Goal: Task Accomplishment & Management: Manage account settings

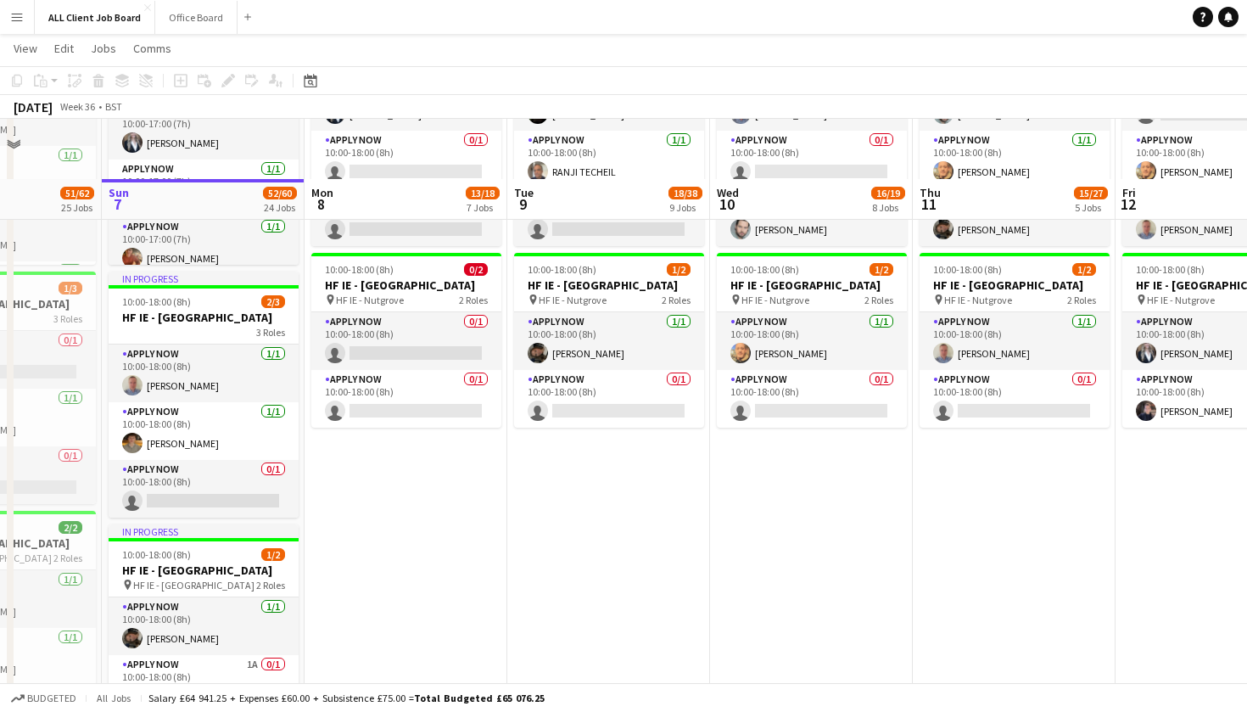
scroll to position [4443, 0]
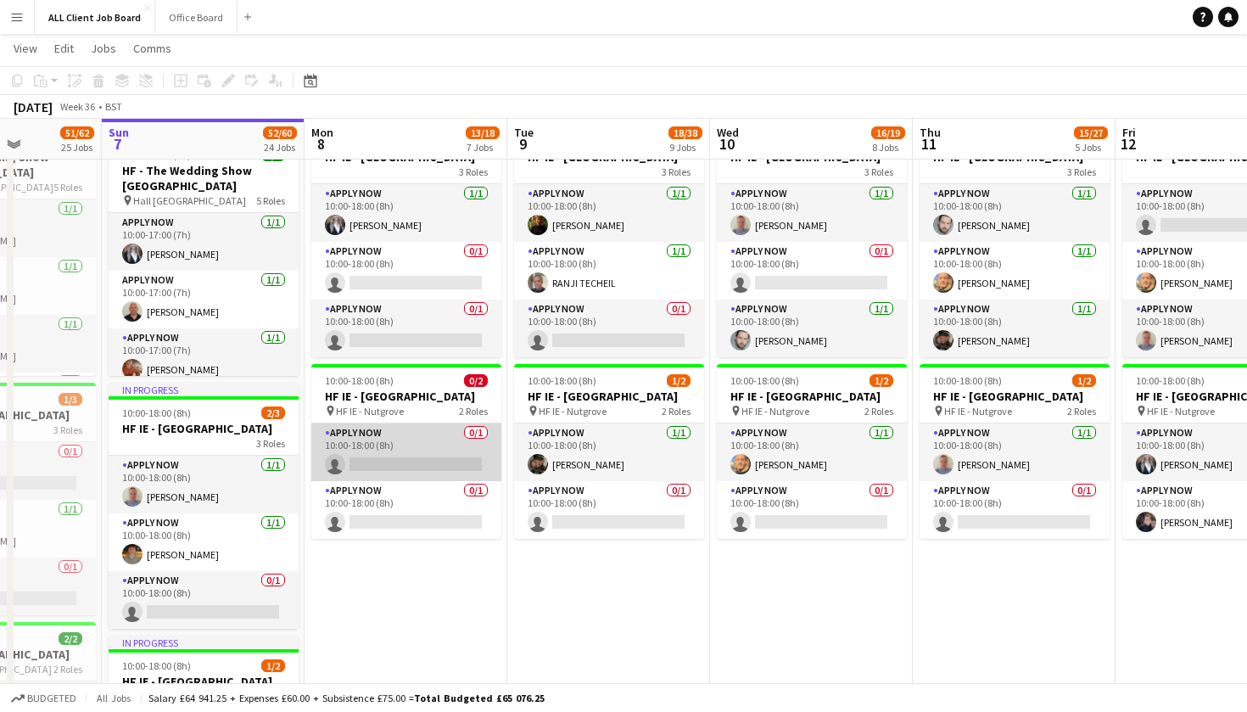
click at [368, 481] on app-card-role "APPLY NOW 0/1 10:00-18:00 (8h) single-neutral-actions" at bounding box center [406, 452] width 190 height 58
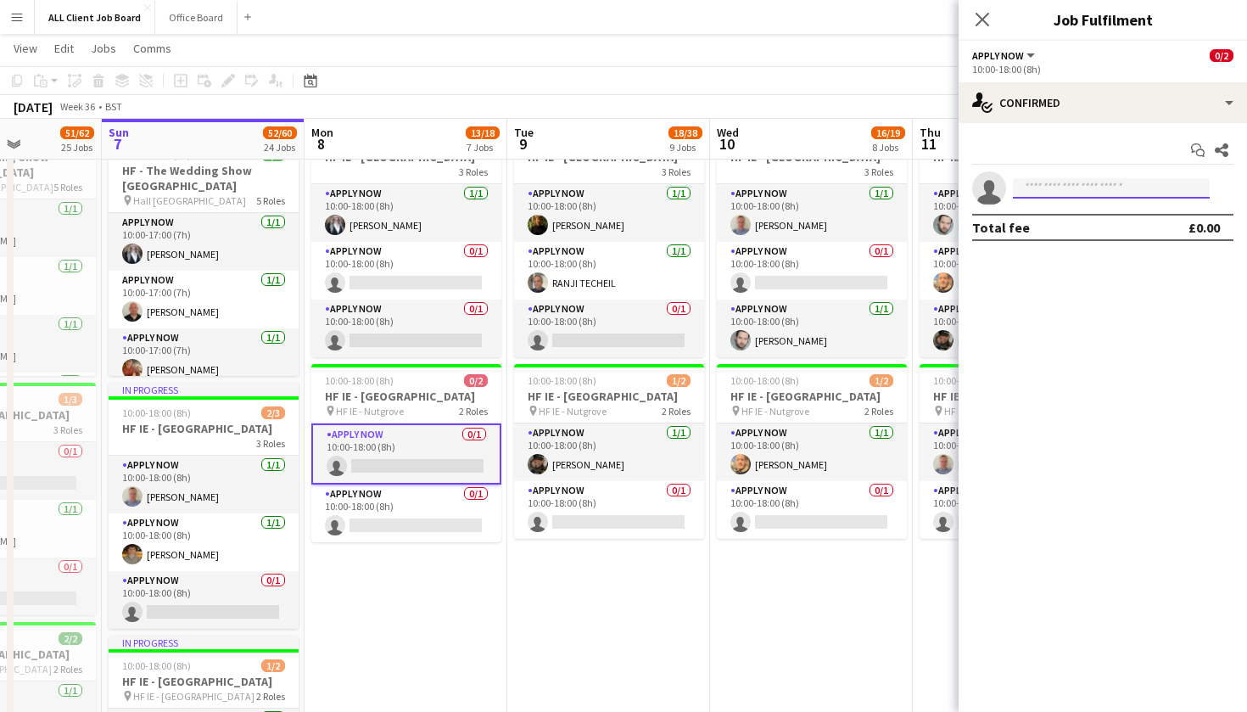
click at [1077, 193] on input at bounding box center [1111, 188] width 197 height 20
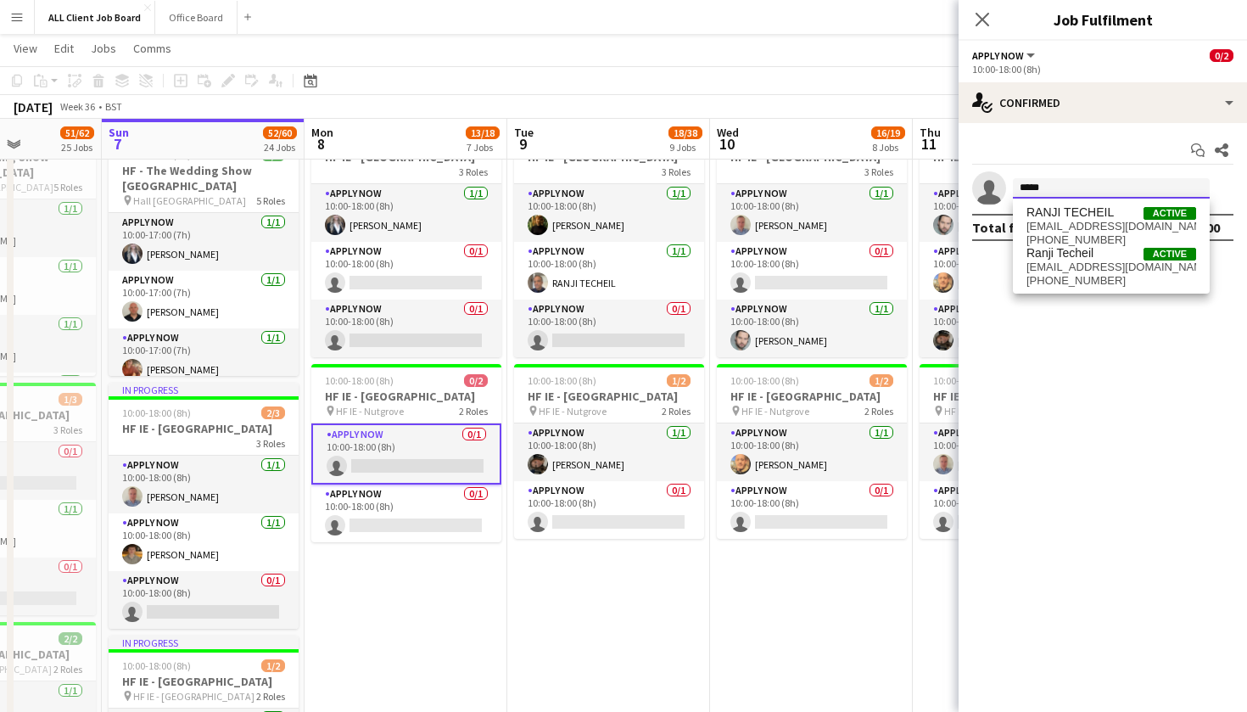
type input "*****"
drag, startPoint x: 1077, startPoint y: 193, endPoint x: 1098, endPoint y: 265, distance: 76.0
click at [1098, 265] on span "[EMAIL_ADDRESS][DOMAIN_NAME]" at bounding box center [1111, 267] width 170 height 14
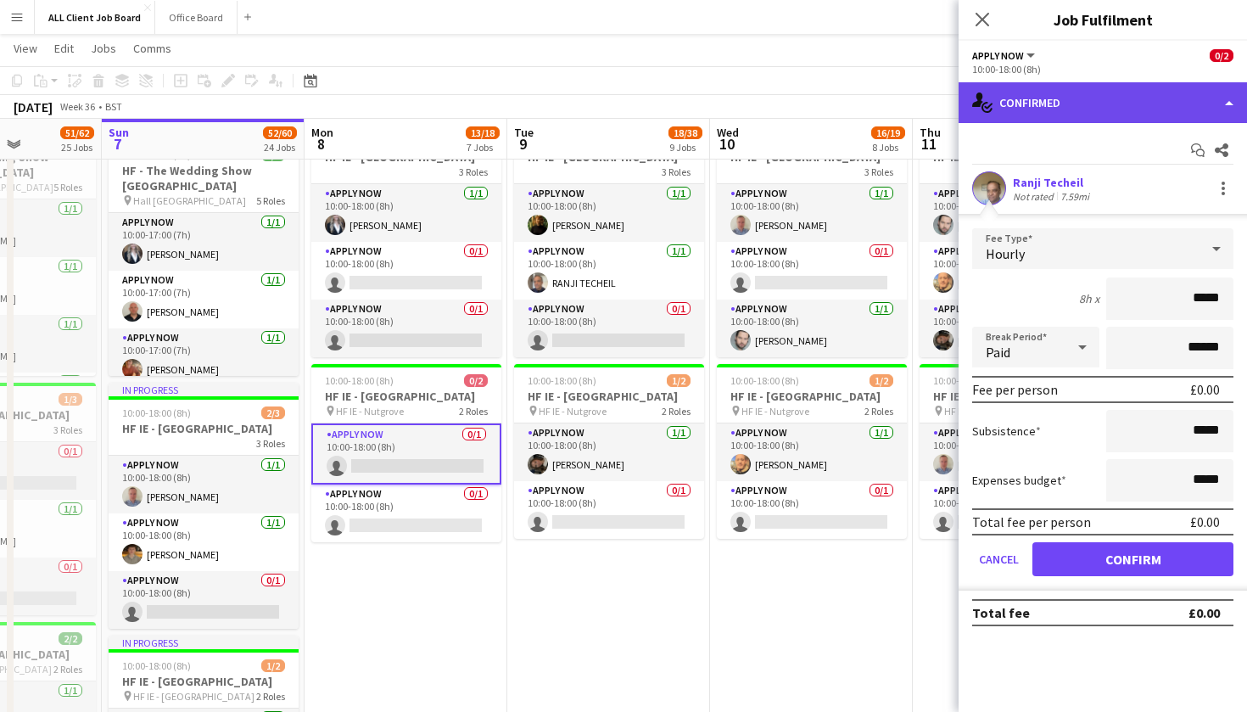
click at [1226, 105] on div "single-neutral-actions-check-2 Confirmed" at bounding box center [1102, 102] width 288 height 41
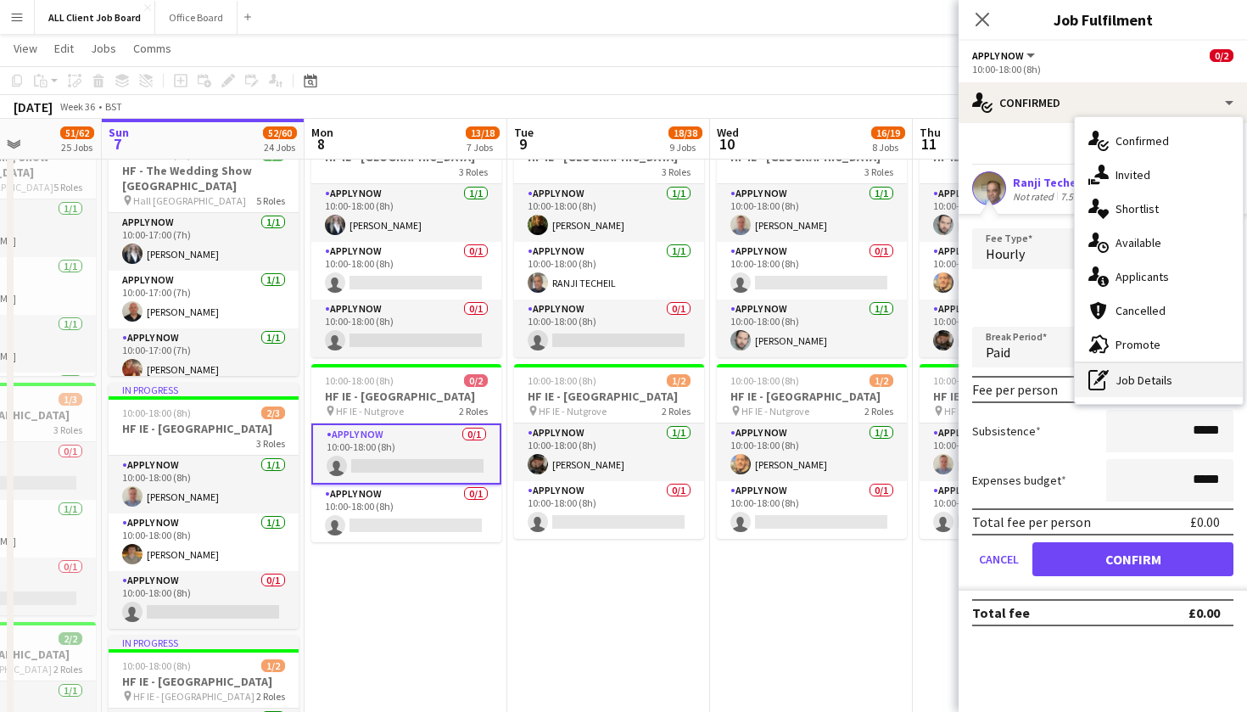
click at [1139, 377] on div "pen-write Job Details" at bounding box center [1159, 380] width 168 height 34
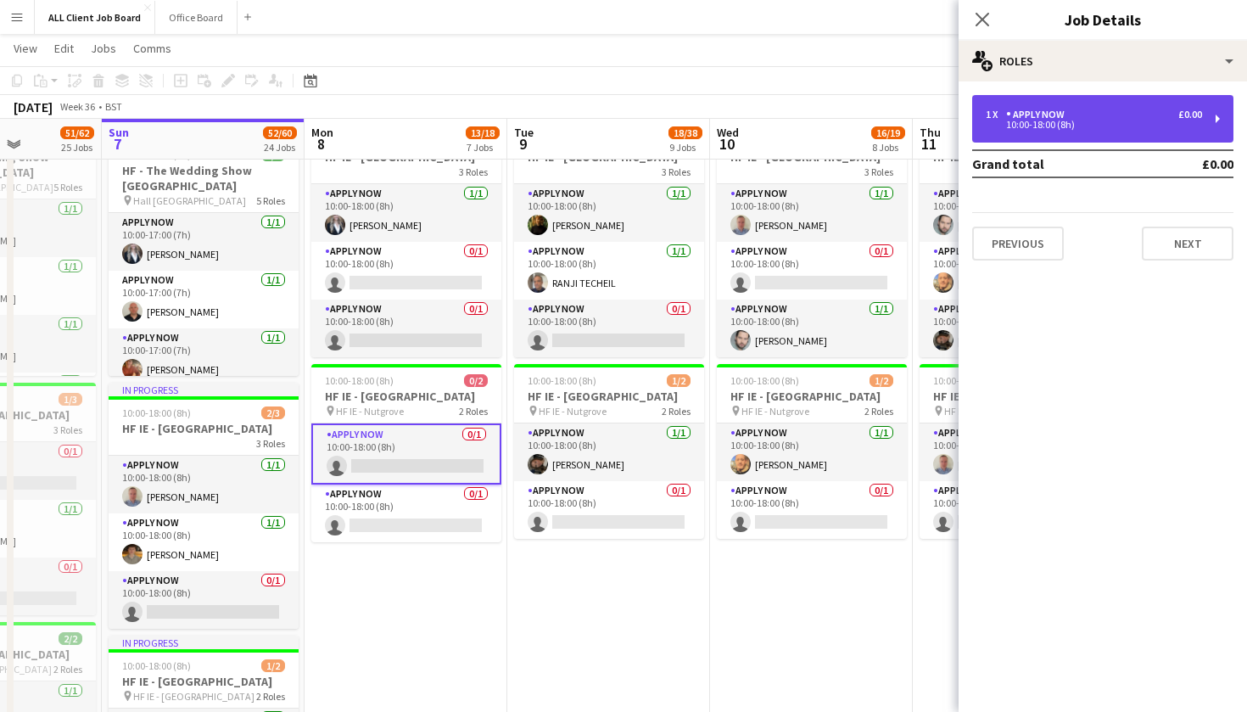
click at [1048, 132] on div "1 x APPLY NOW £0.00 10:00-18:00 (8h)" at bounding box center [1102, 118] width 261 height 47
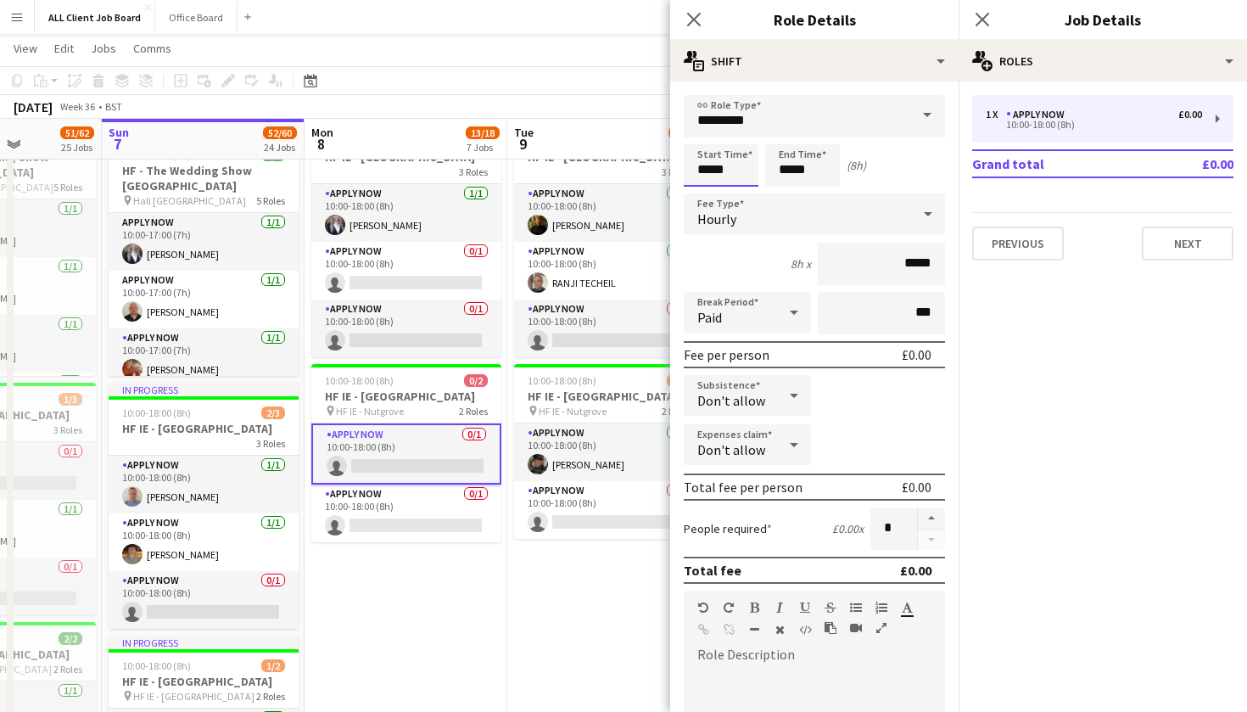
click at [709, 155] on input "*****" at bounding box center [721, 165] width 75 height 42
click at [705, 134] on div at bounding box center [704, 135] width 34 height 17
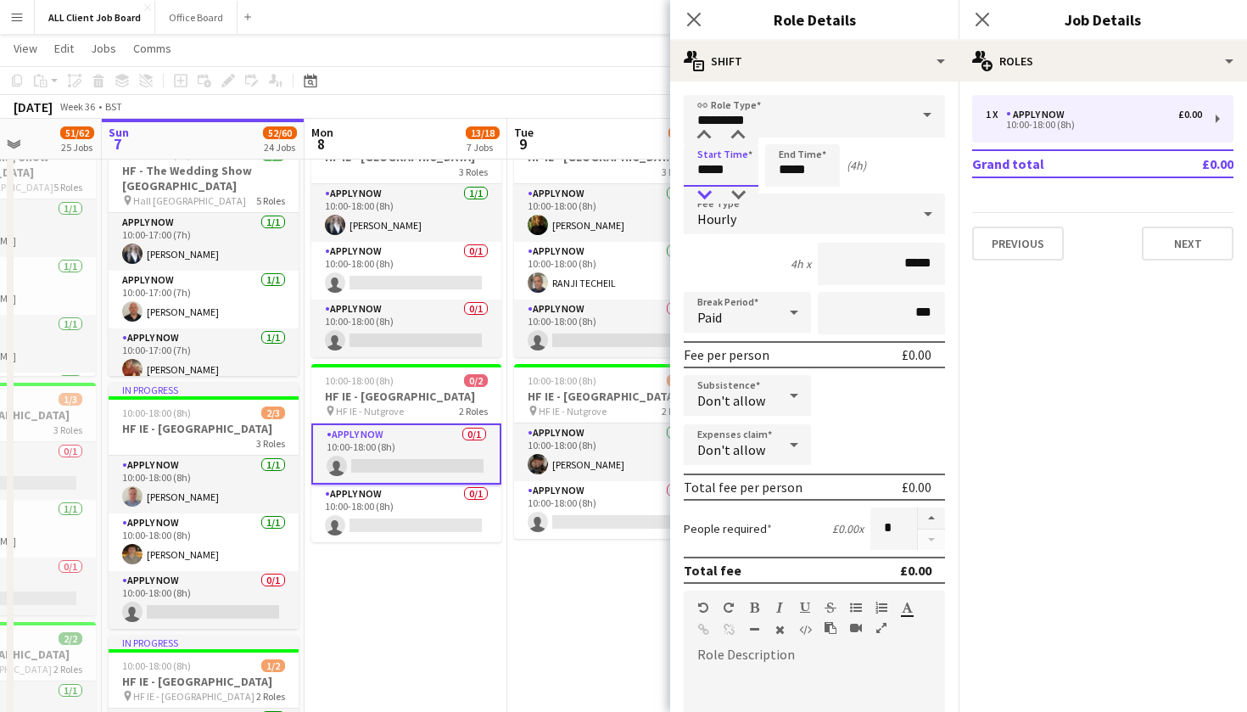
type input "*****"
click at [704, 196] on div at bounding box center [704, 195] width 34 height 17
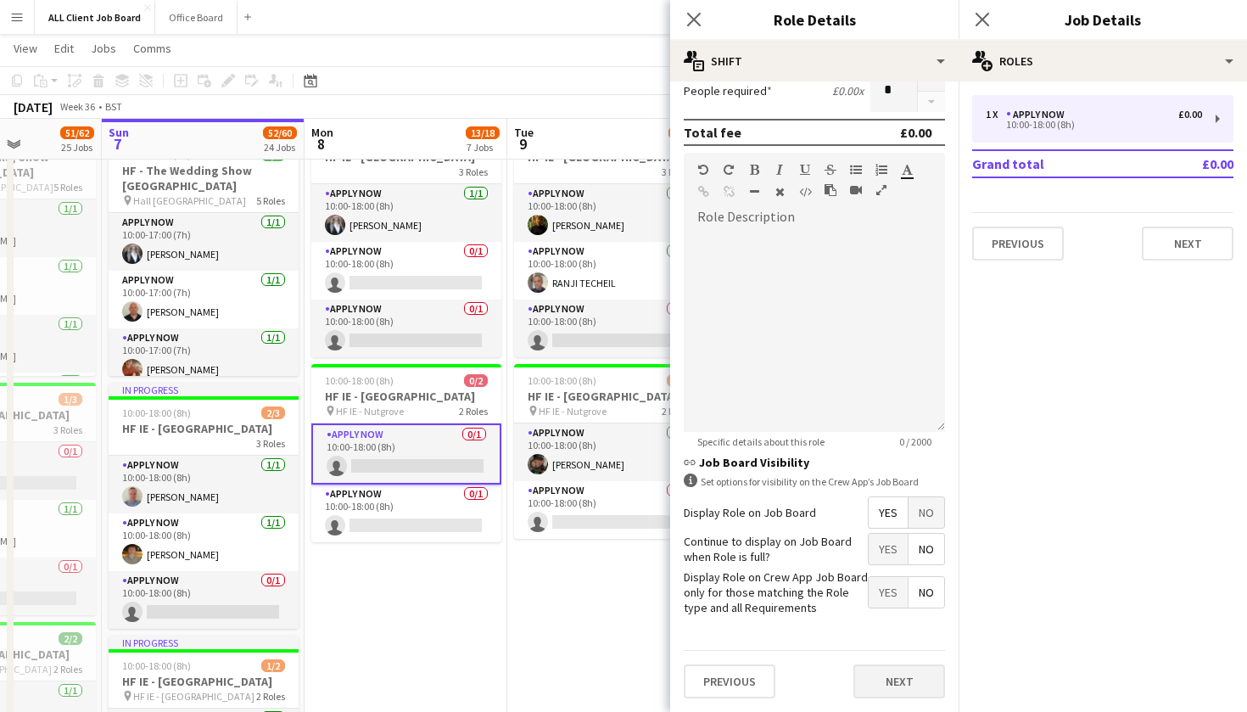
scroll to position [437, 0]
click at [902, 679] on button "Next" at bounding box center [899, 682] width 92 height 34
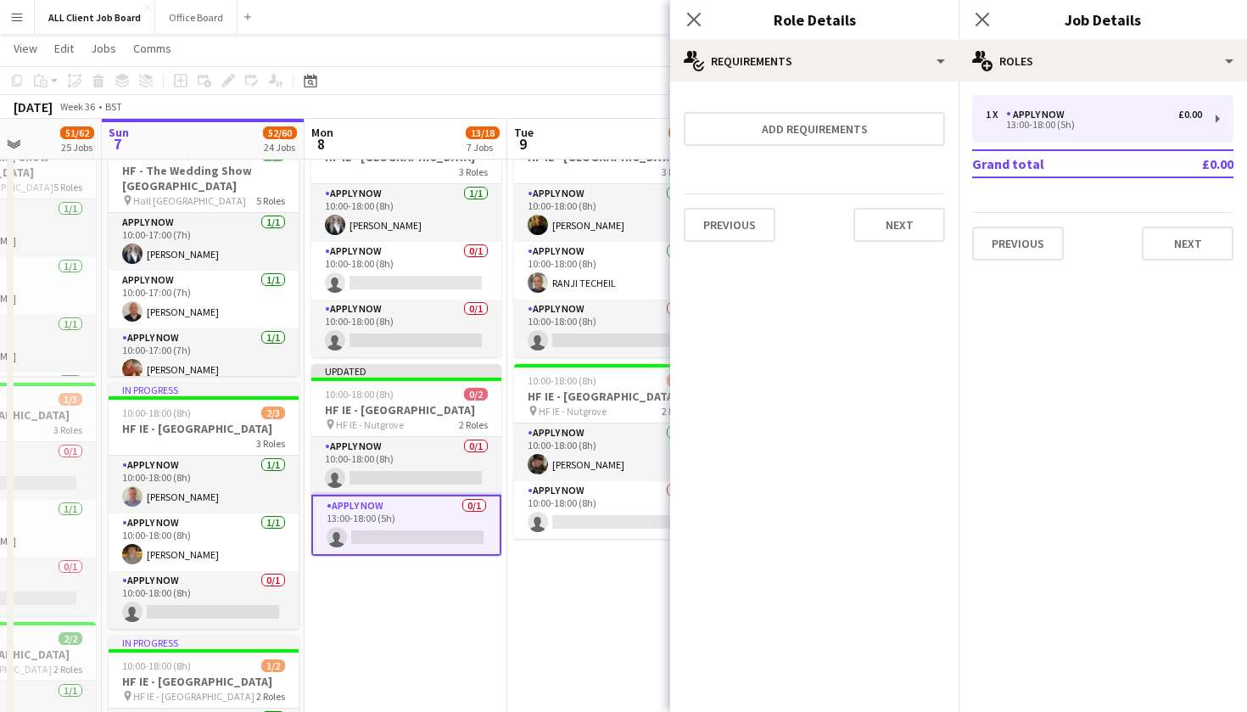
scroll to position [0, 0]
click at [909, 238] on button "Next" at bounding box center [899, 225] width 92 height 34
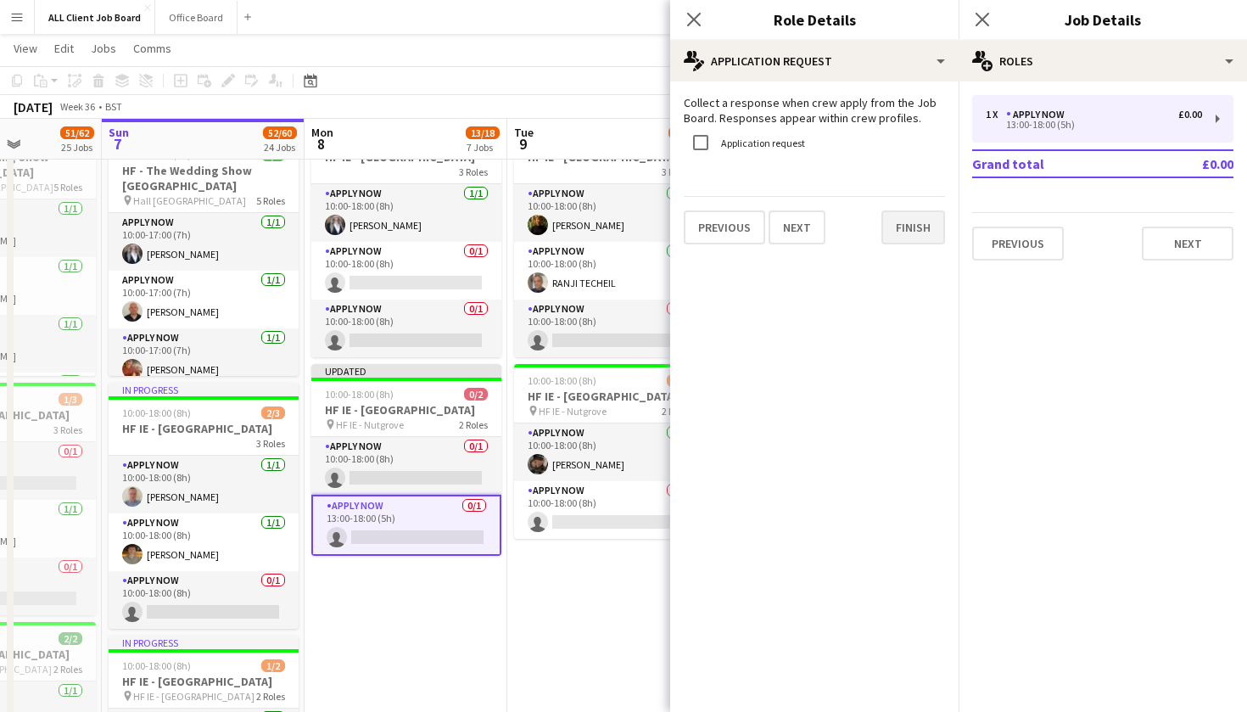
click at [910, 237] on button "Finish" at bounding box center [913, 227] width 64 height 34
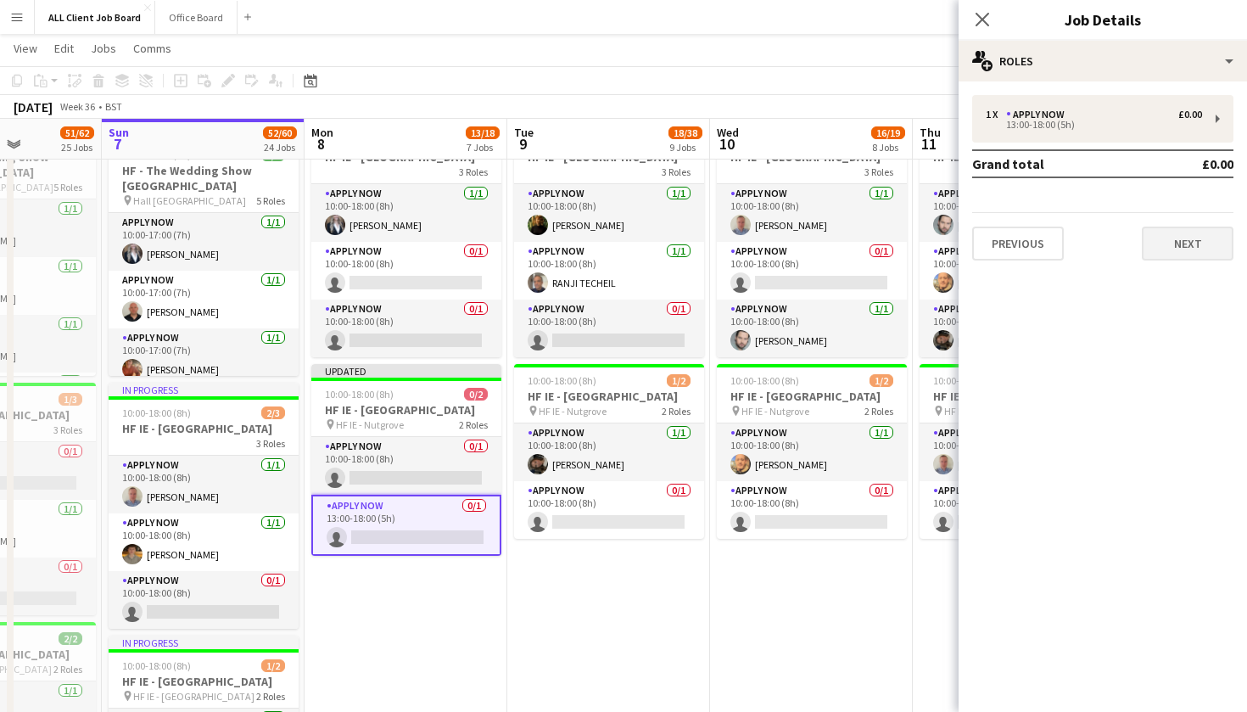
click at [1198, 239] on button "Next" at bounding box center [1188, 243] width 92 height 34
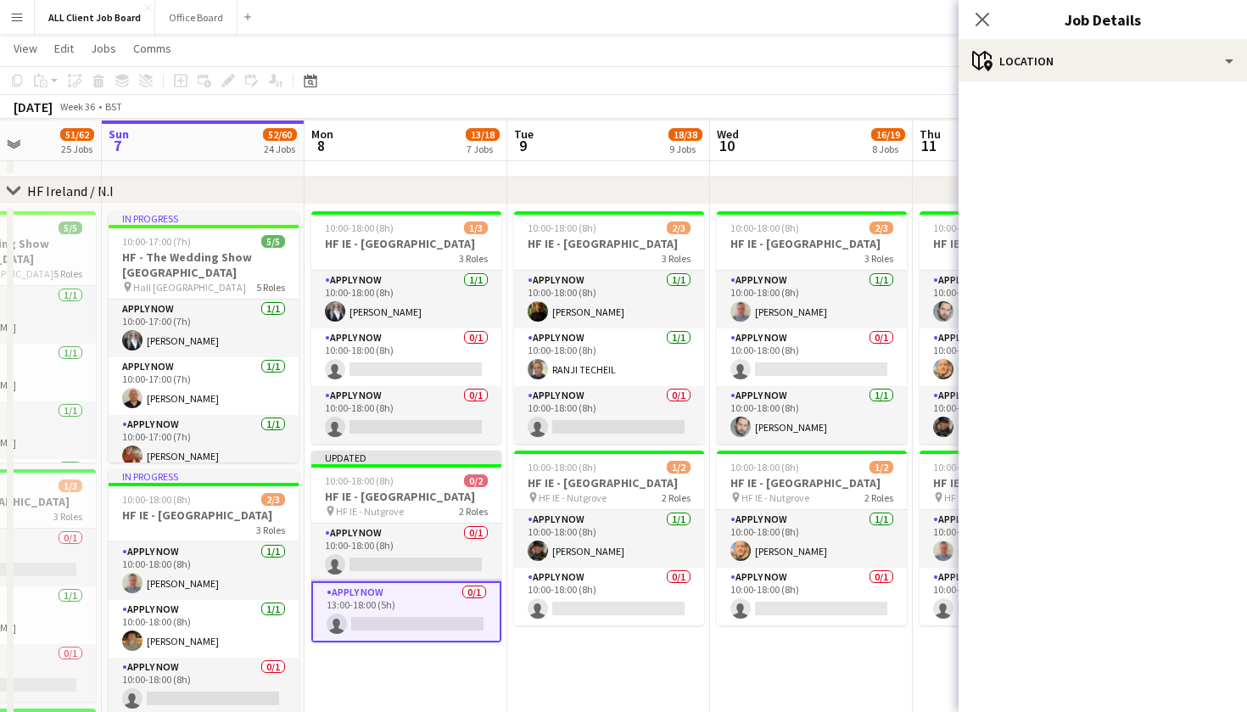
scroll to position [4358, 0]
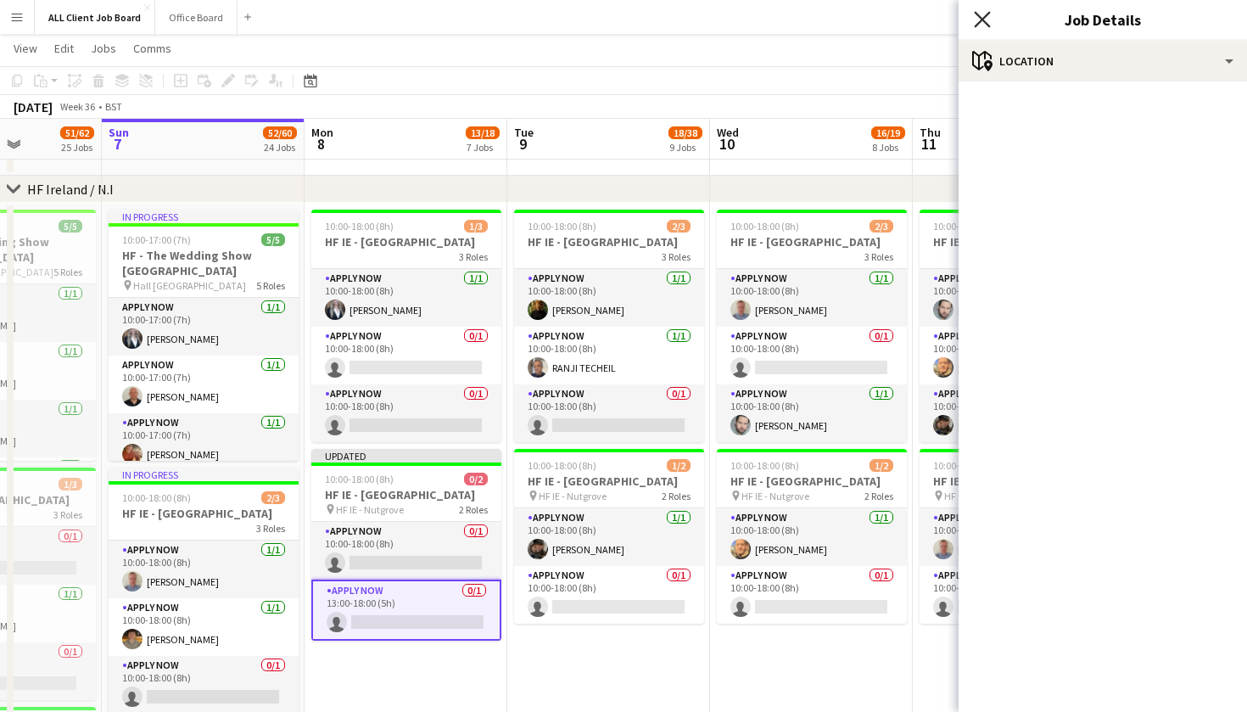
click at [986, 15] on icon at bounding box center [982, 19] width 16 height 16
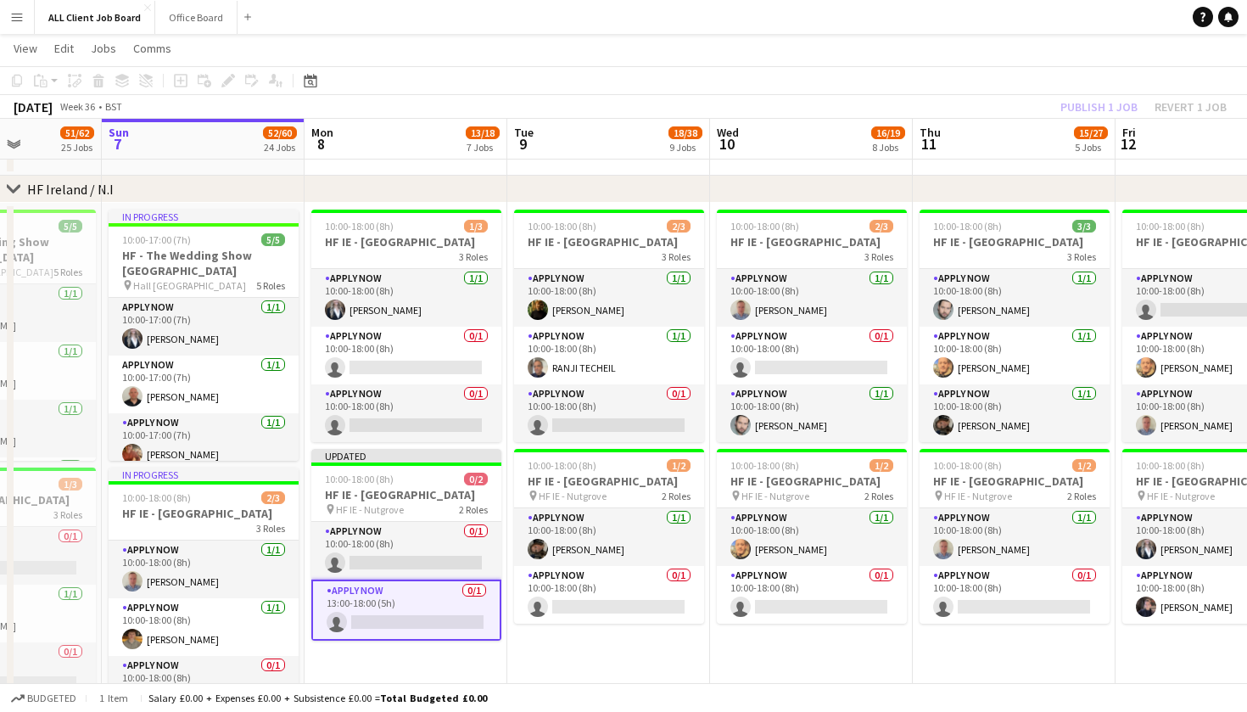
click at [1030, 93] on app-toolbar "Copy Paste Paste Command V Paste with crew Command Shift V Paste linked Job [GE…" at bounding box center [623, 80] width 1247 height 29
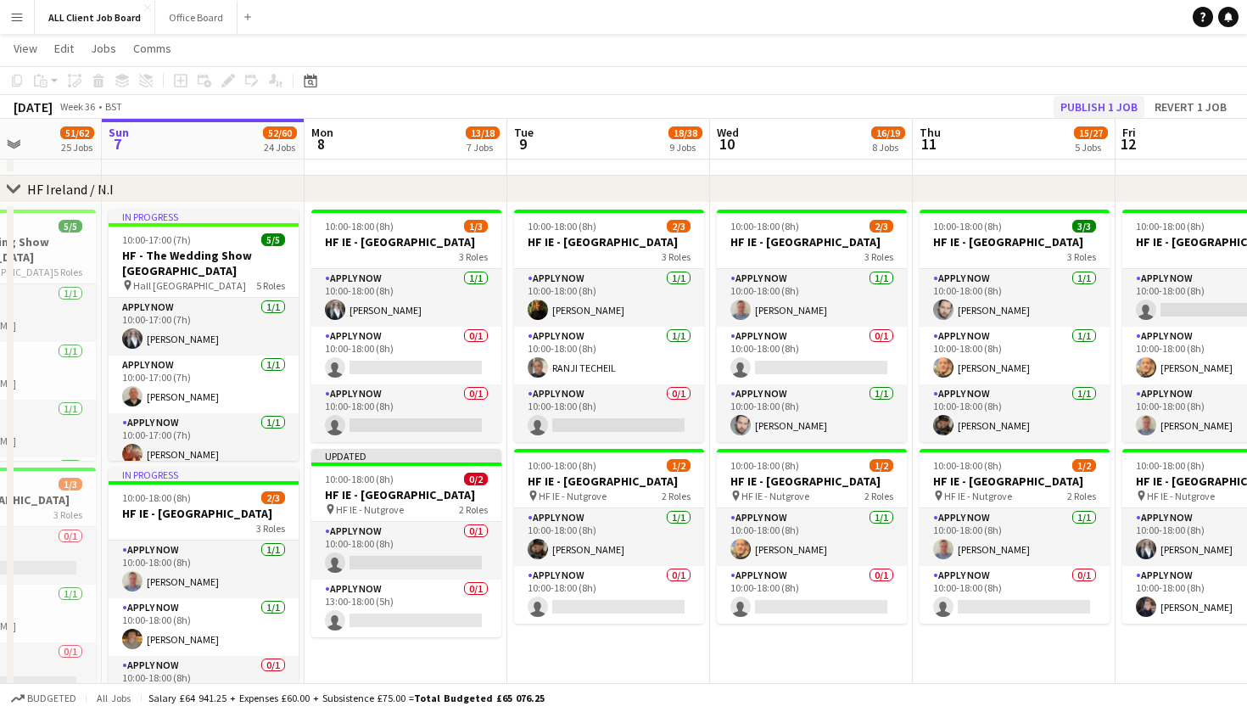
click at [1076, 98] on button "Publish 1 job" at bounding box center [1098, 107] width 91 height 22
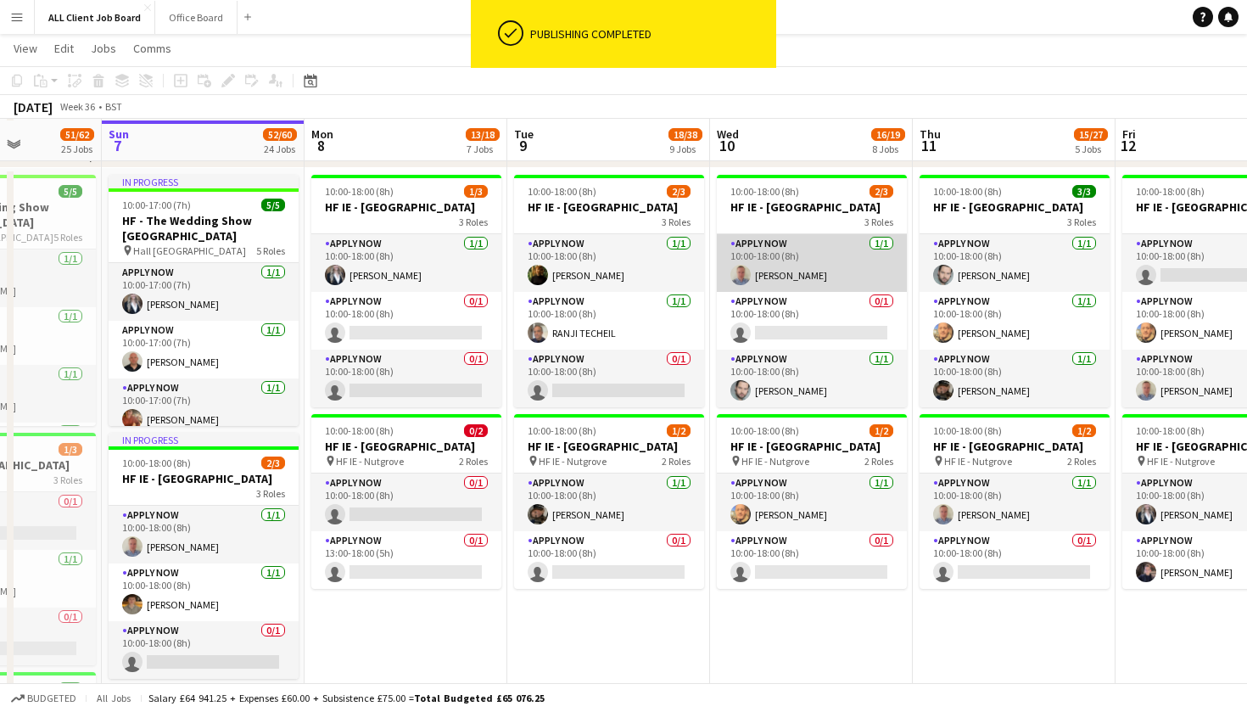
scroll to position [4395, 0]
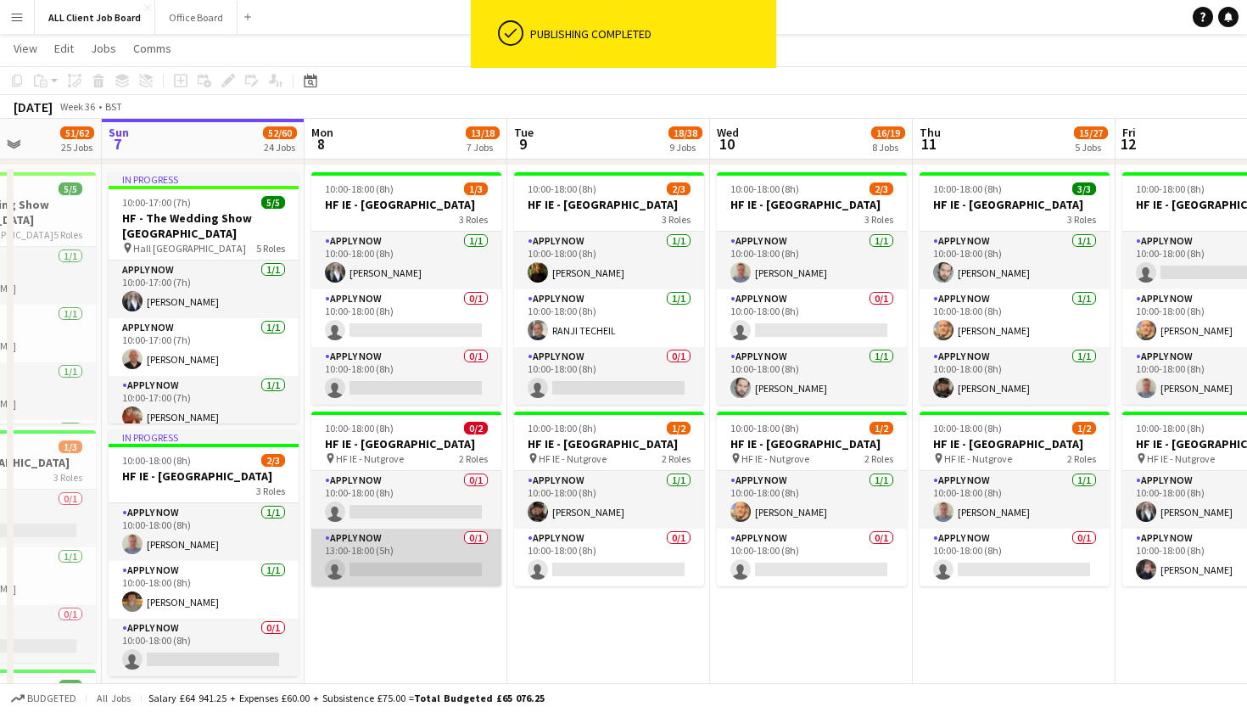
click at [387, 586] on app-card-role "APPLY NOW 0/1 13:00-18:00 (5h) single-neutral-actions" at bounding box center [406, 557] width 190 height 58
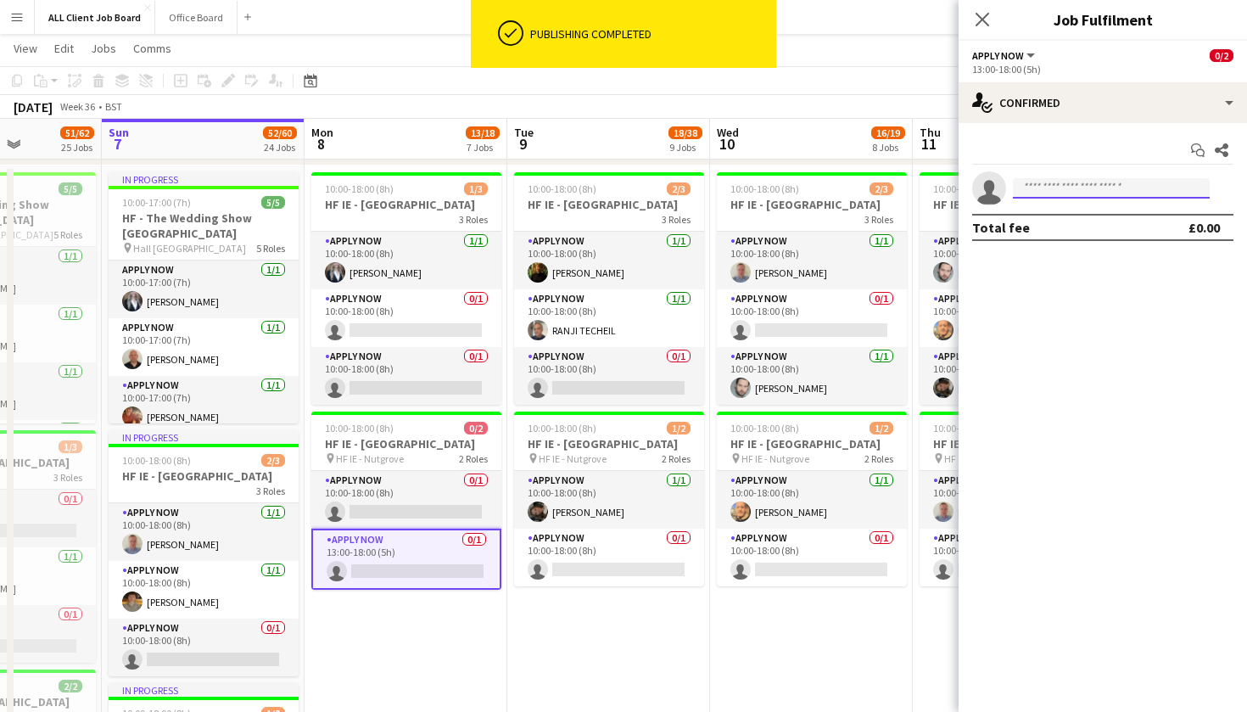
click at [1039, 186] on input at bounding box center [1111, 188] width 197 height 20
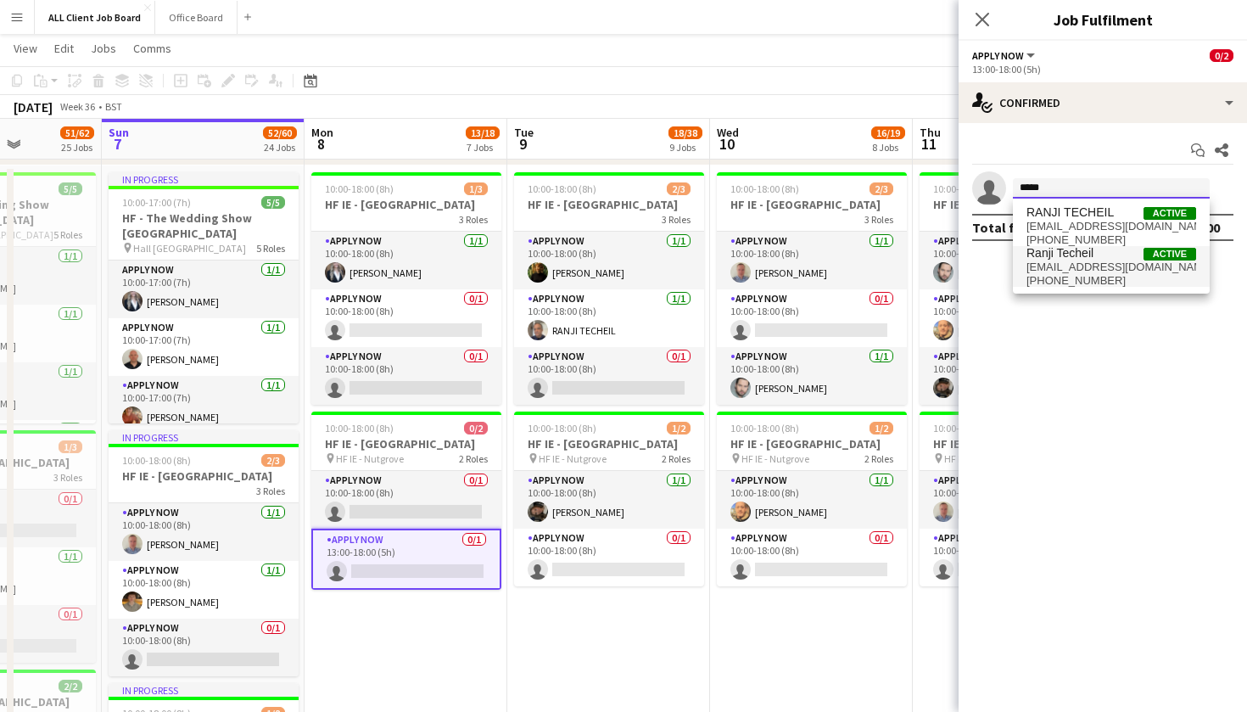
type input "*****"
click at [1135, 266] on span "[EMAIL_ADDRESS][DOMAIN_NAME]" at bounding box center [1111, 267] width 170 height 14
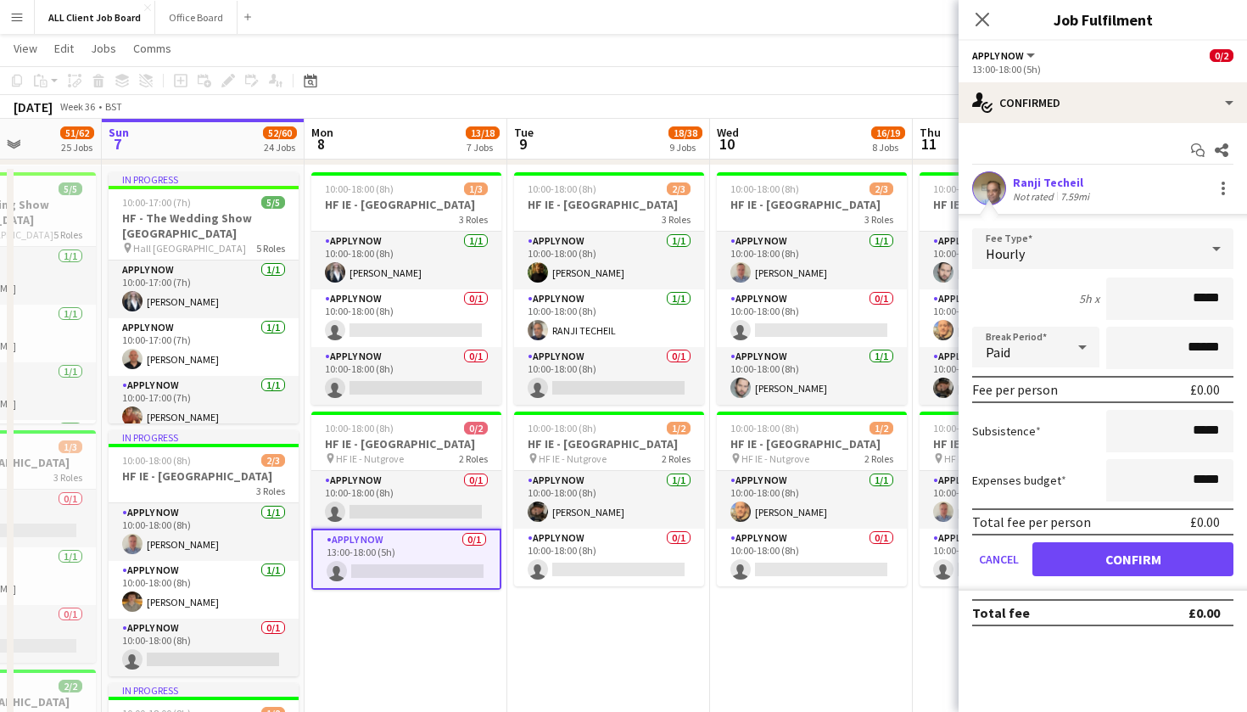
click at [1125, 561] on button "Confirm" at bounding box center [1132, 559] width 201 height 34
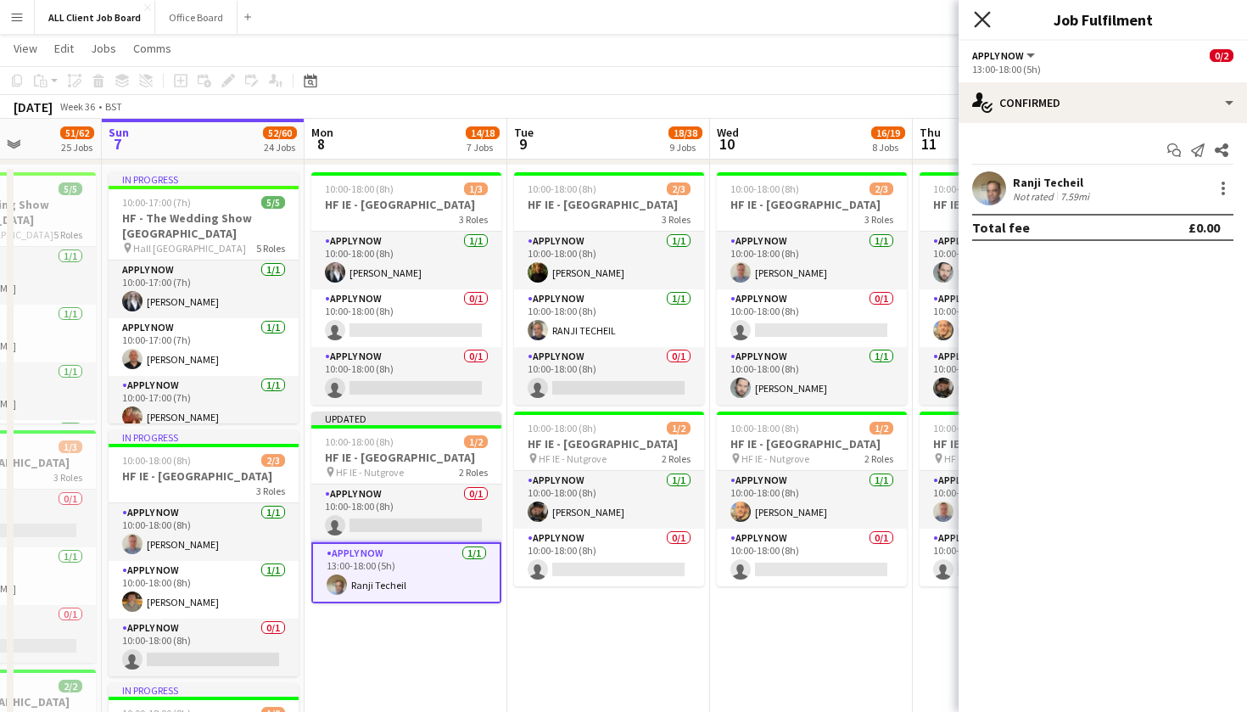
click at [976, 12] on icon "Close pop-in" at bounding box center [982, 19] width 16 height 16
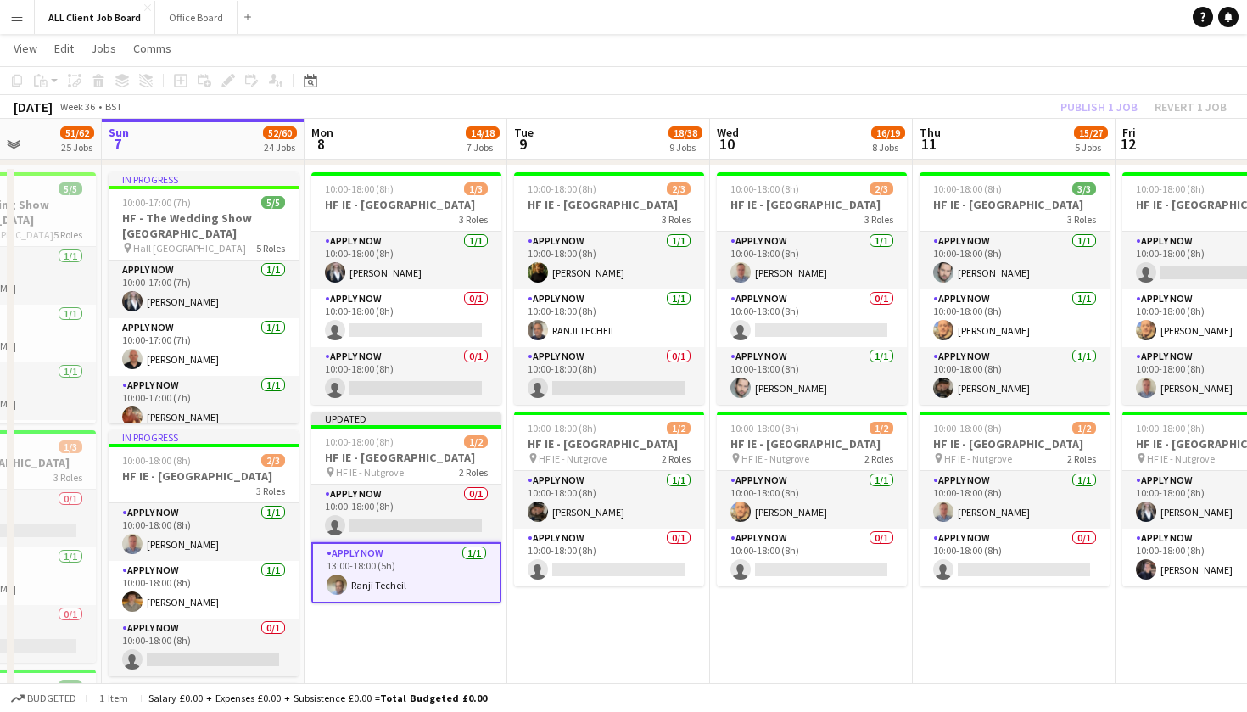
click at [967, 99] on div "[DATE] Week 36 • BST Publish 1 job Revert 1 job" at bounding box center [623, 107] width 1247 height 24
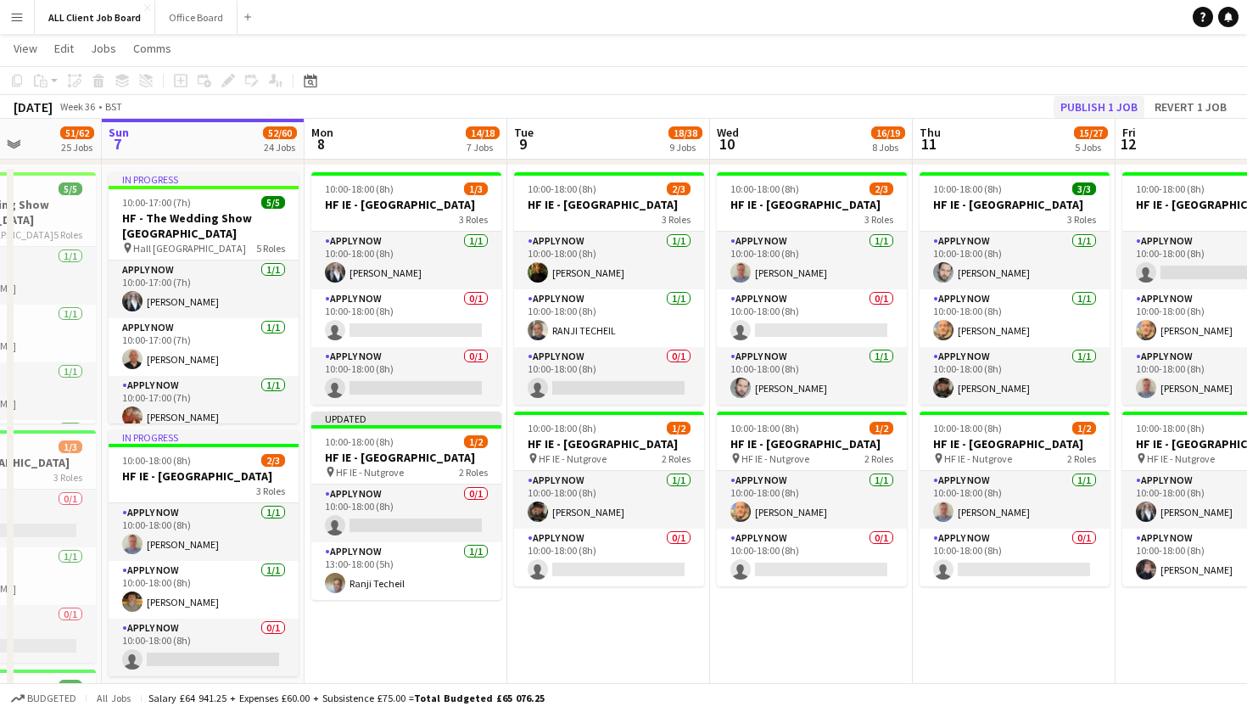
click at [1075, 112] on button "Publish 1 job" at bounding box center [1098, 107] width 91 height 22
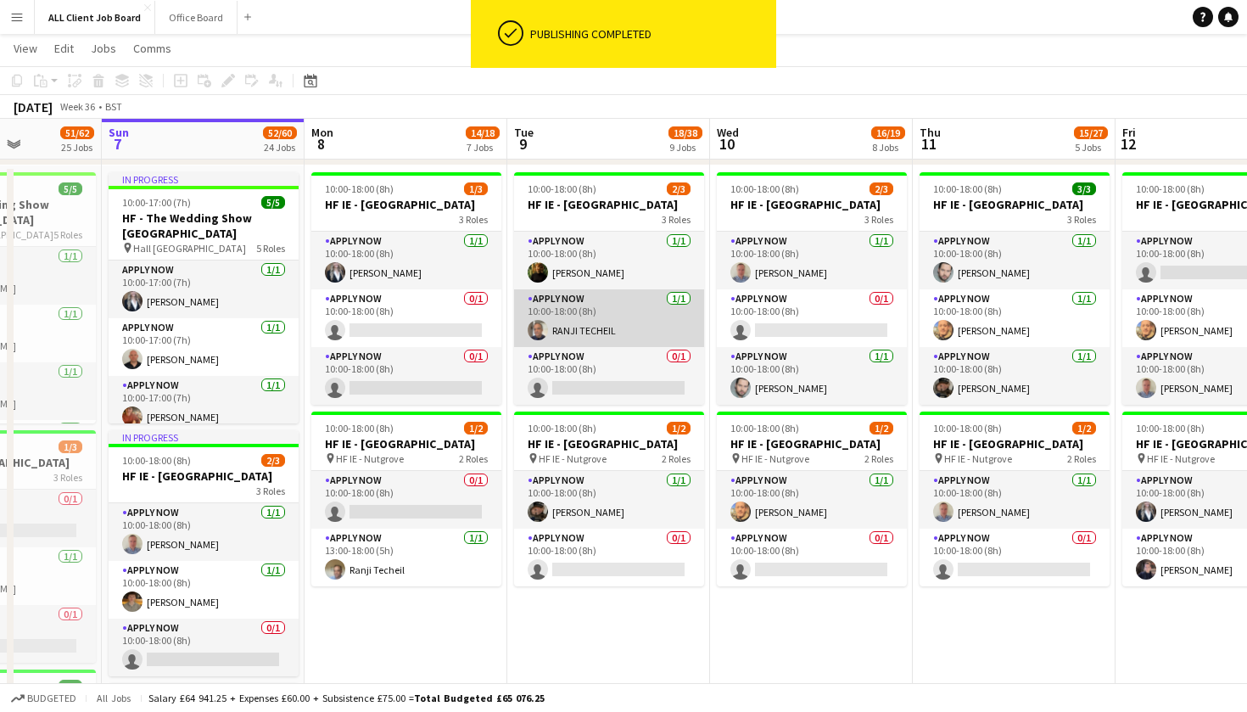
click at [616, 339] on app-card-role "APPLY NOW [DATE] 10:00-18:00 (8h) RANJI TECHEIL" at bounding box center [609, 318] width 190 height 58
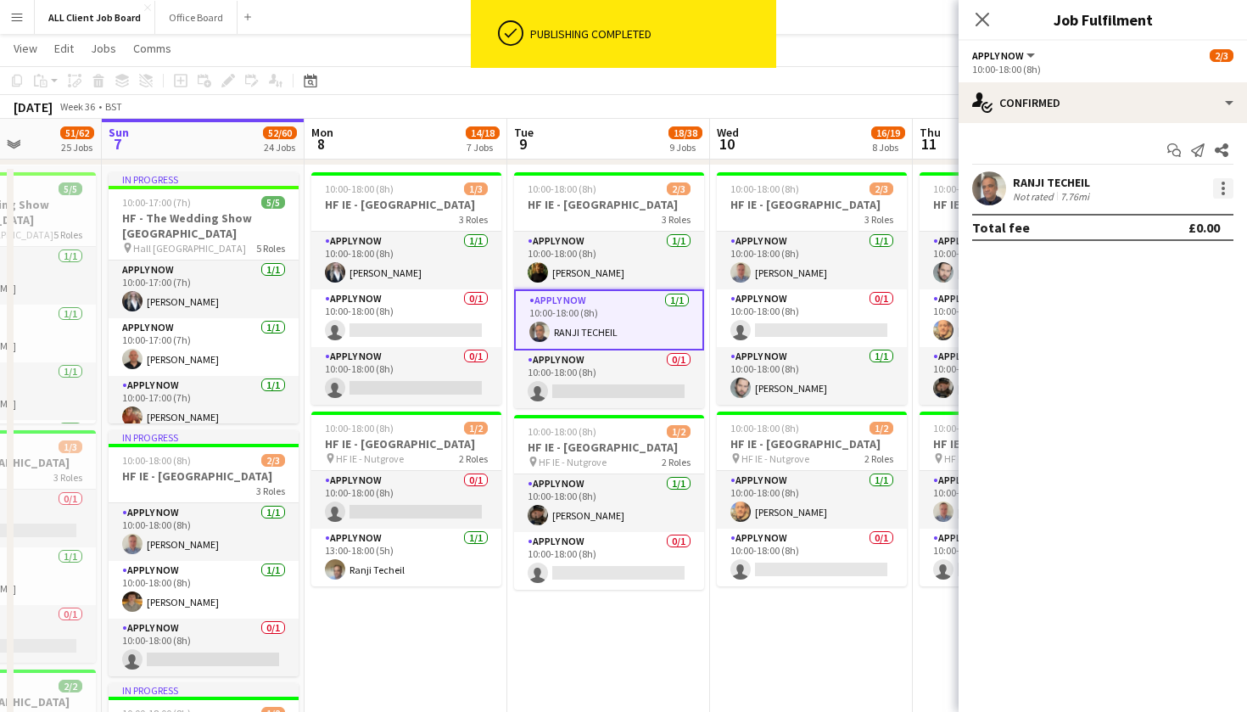
click at [1221, 185] on div at bounding box center [1223, 188] width 20 height 20
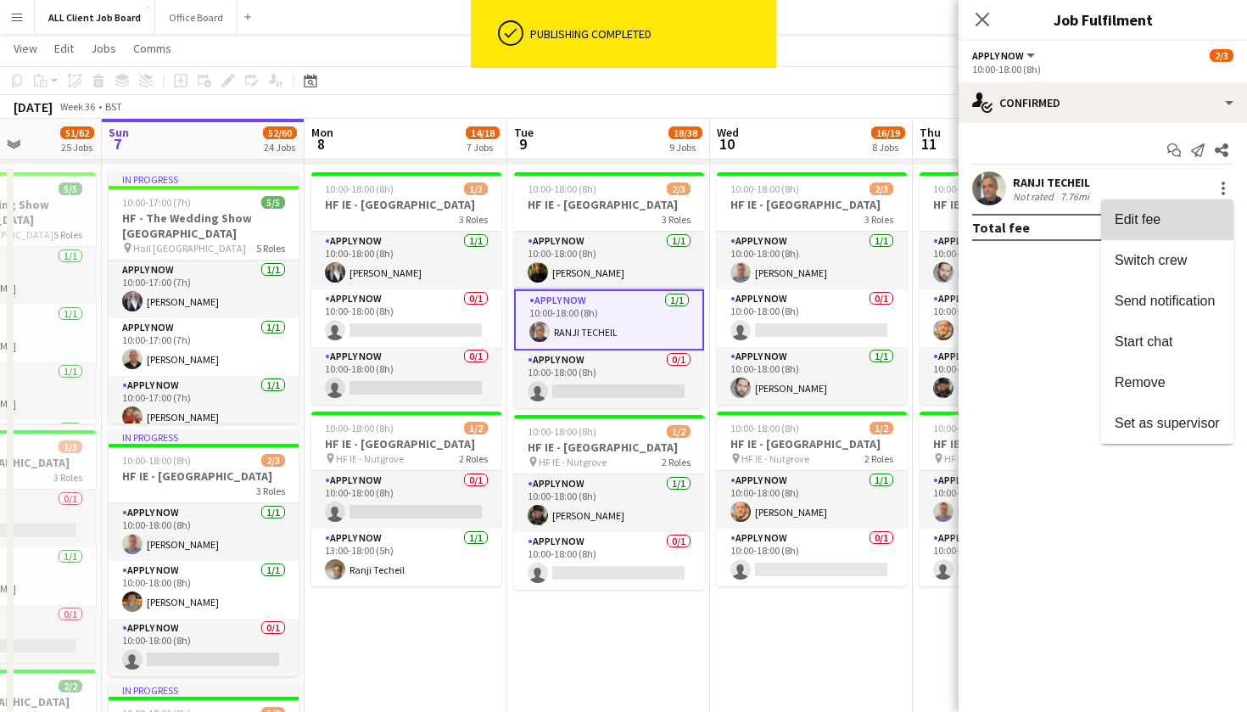
click at [1158, 229] on button "Edit fee" at bounding box center [1167, 219] width 132 height 41
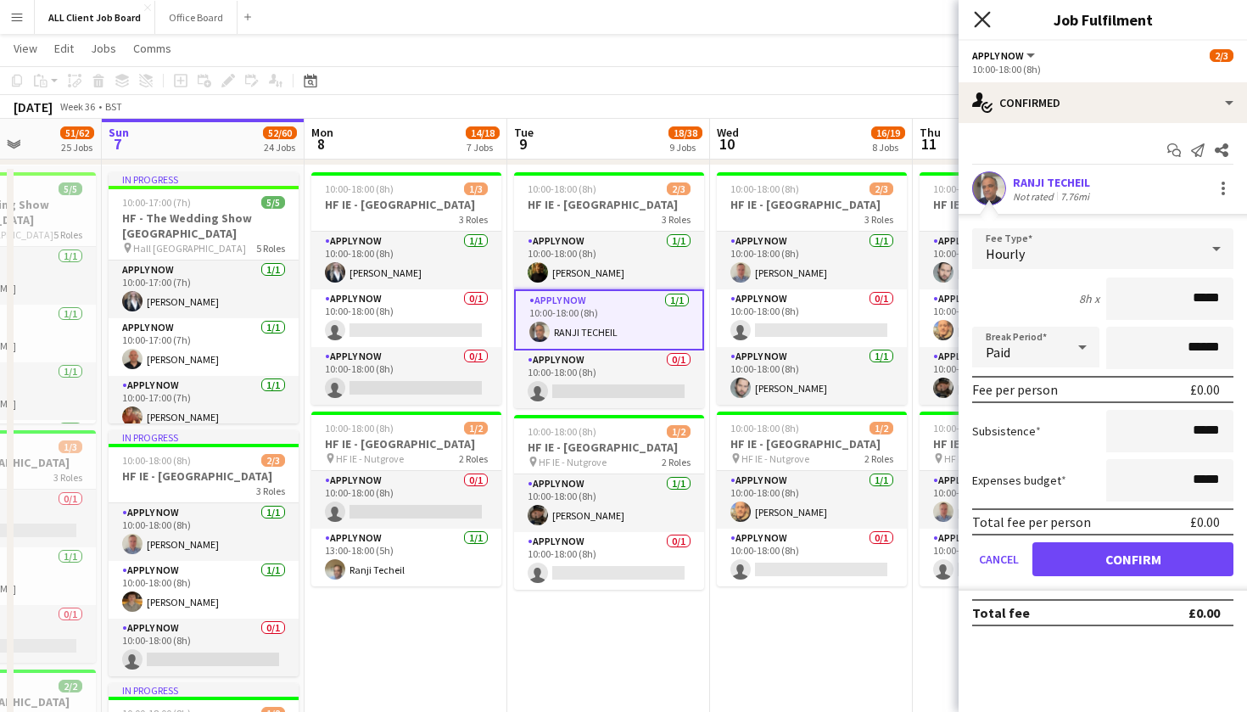
click at [983, 23] on icon "Close pop-in" at bounding box center [982, 19] width 16 height 16
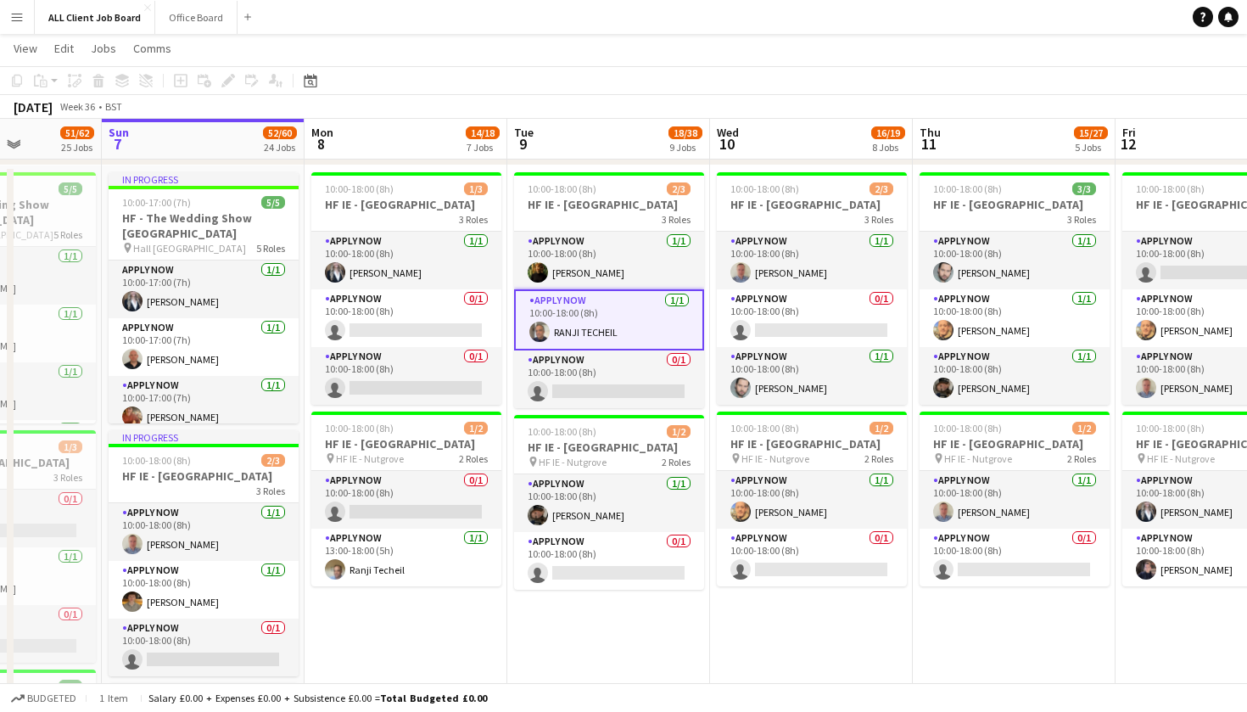
click at [631, 327] on app-card-role "APPLY NOW [DATE] 10:00-18:00 (8h) RANJI TECHEIL" at bounding box center [609, 319] width 190 height 61
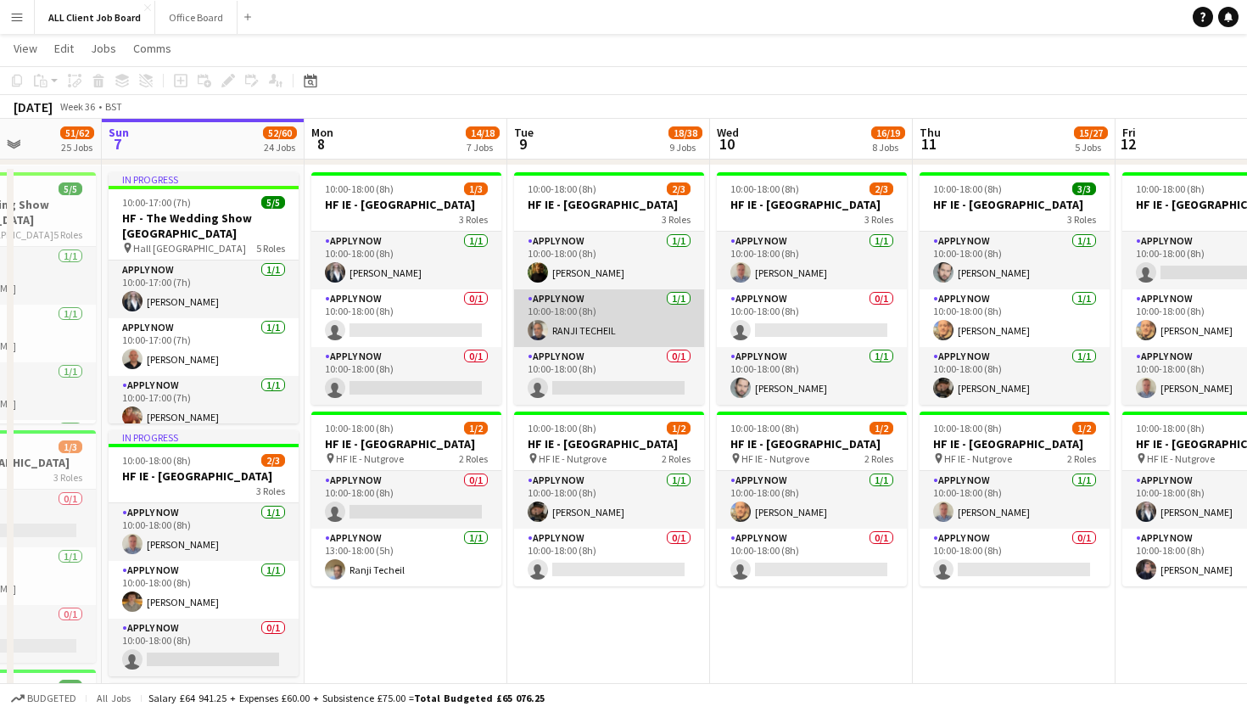
click at [631, 346] on app-card-role "APPLY NOW [DATE] 10:00-18:00 (8h) RANJI TECHEIL" at bounding box center [609, 318] width 190 height 58
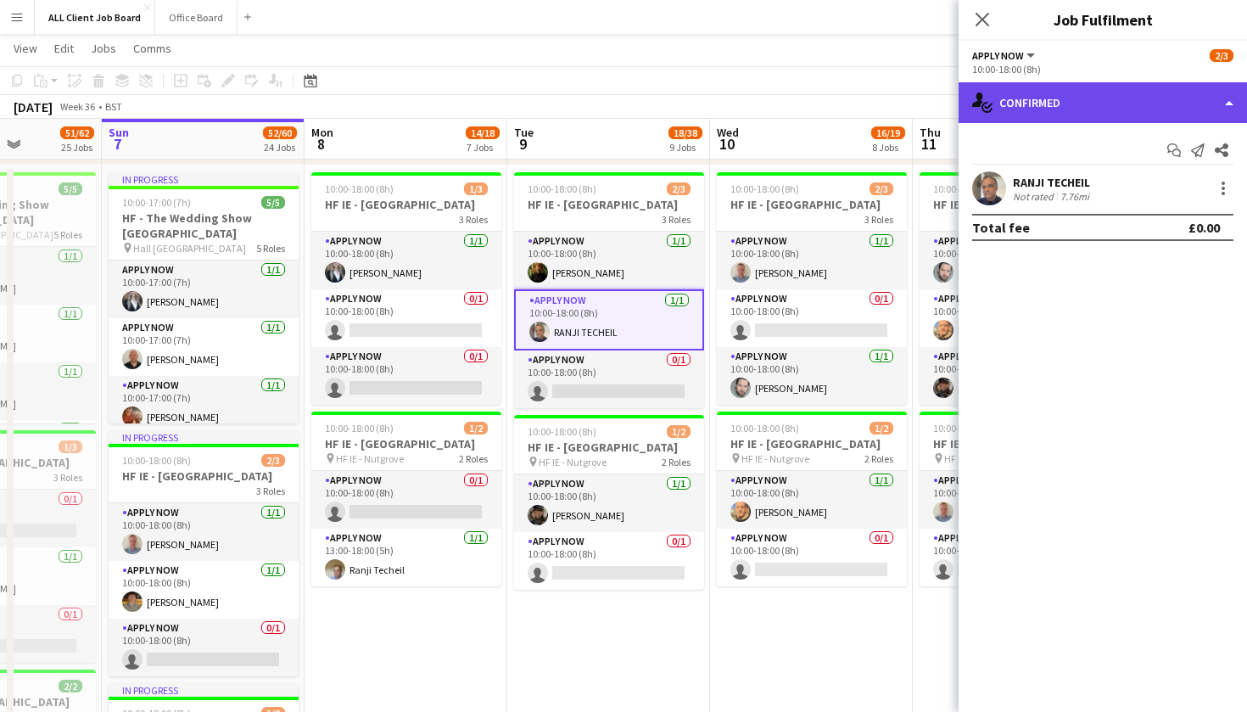
click at [1038, 110] on div "single-neutral-actions-check-2 Confirmed" at bounding box center [1102, 102] width 288 height 41
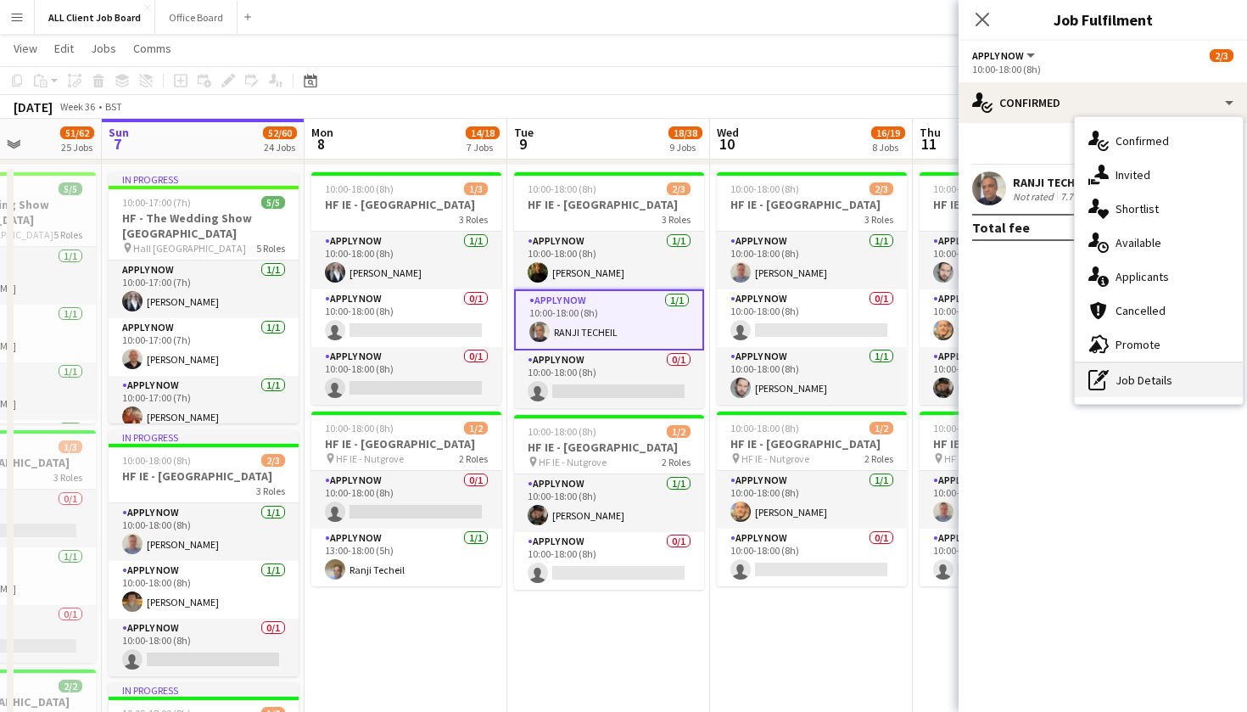
click at [1133, 376] on div "pen-write Job Details" at bounding box center [1159, 380] width 168 height 34
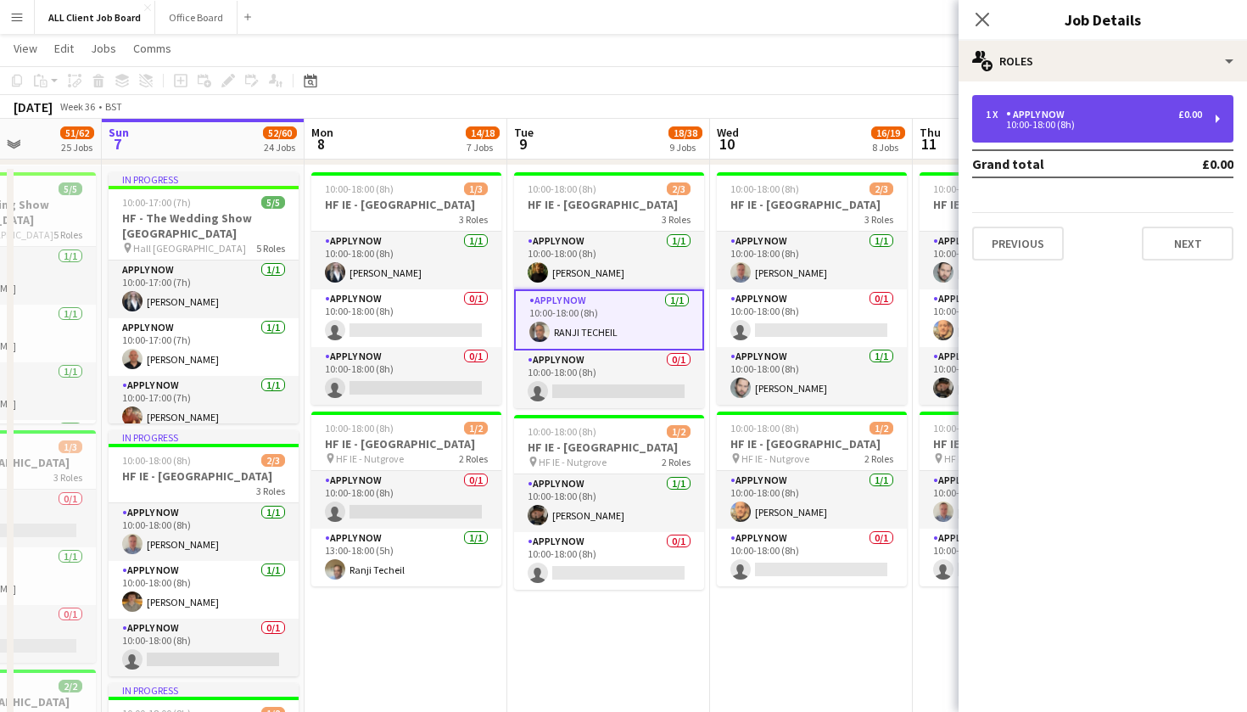
click at [1064, 109] on div "APPLY NOW" at bounding box center [1038, 115] width 65 height 12
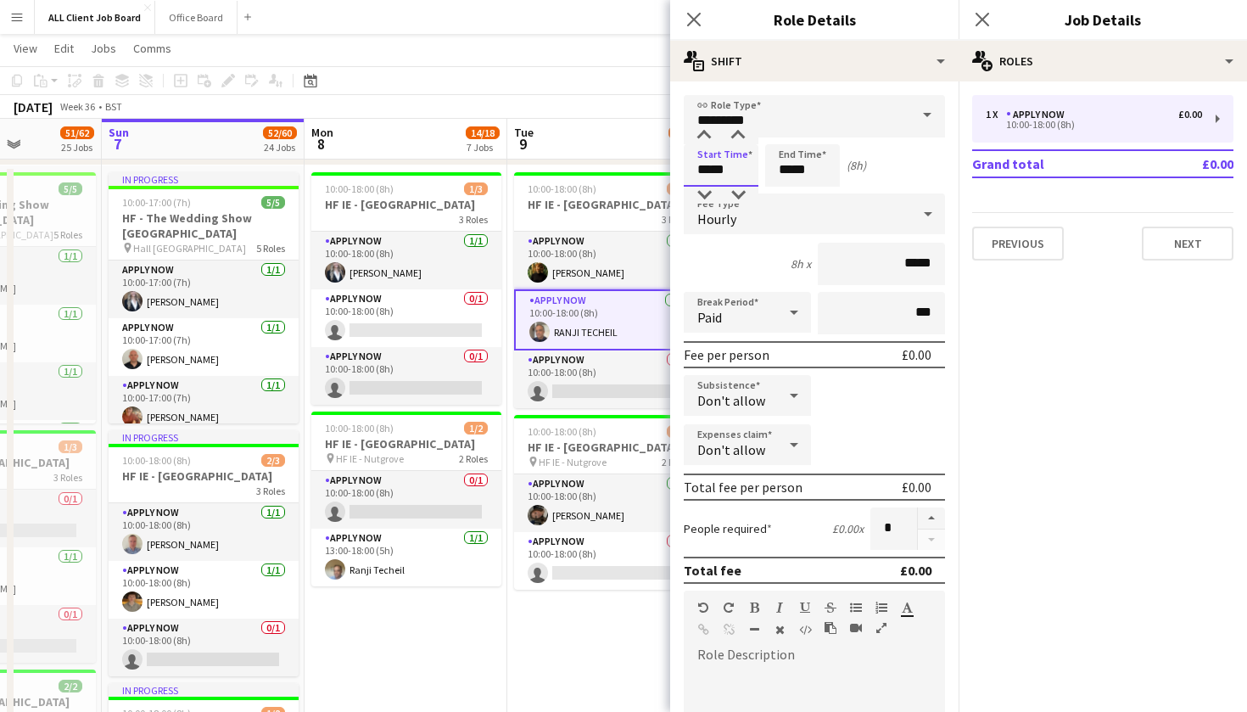
click at [724, 174] on input "*****" at bounding box center [721, 165] width 75 height 42
click at [701, 134] on div at bounding box center [704, 135] width 34 height 17
type input "*****"
click at [701, 134] on div at bounding box center [704, 135] width 34 height 17
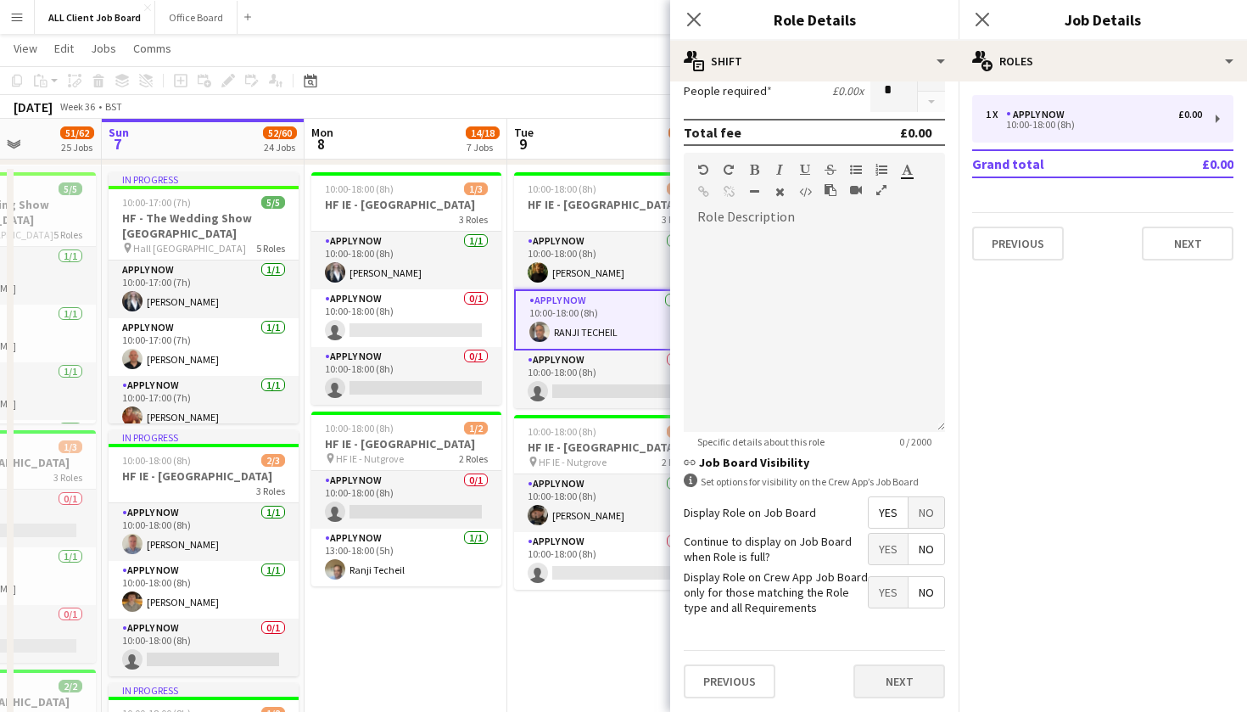
scroll to position [437, 0]
click at [903, 693] on button "Next" at bounding box center [899, 682] width 92 height 34
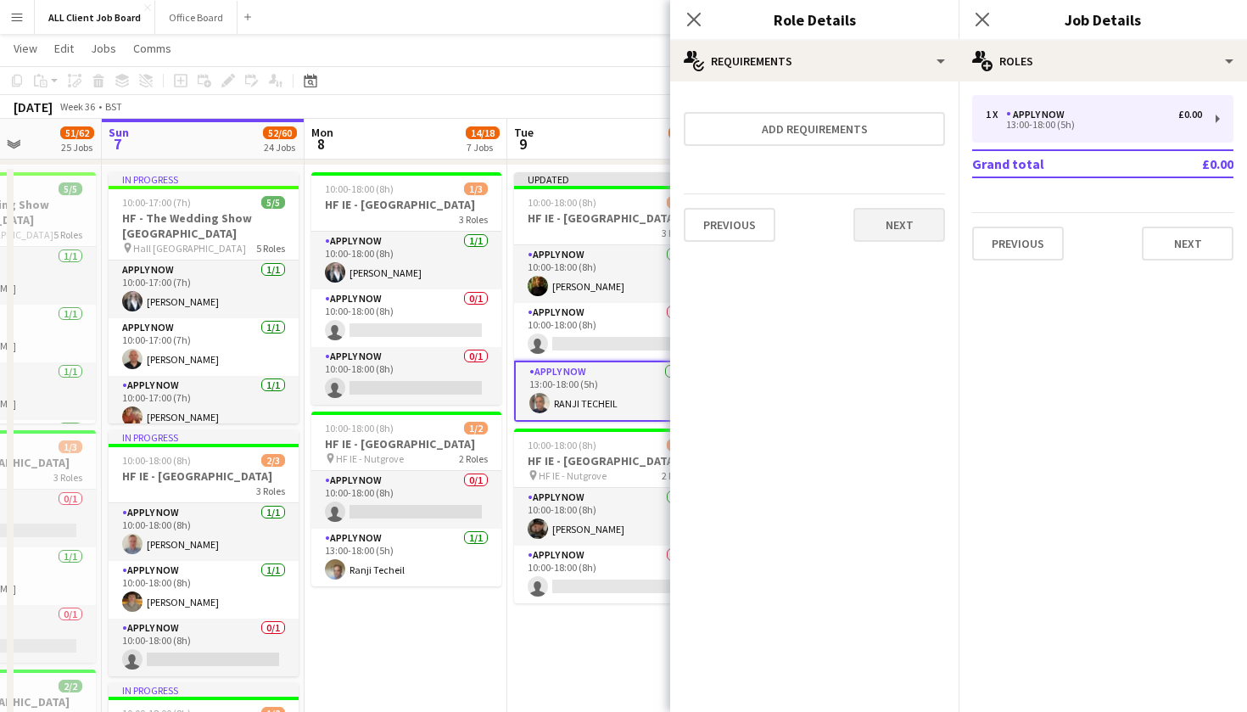
click at [879, 239] on button "Next" at bounding box center [899, 225] width 92 height 34
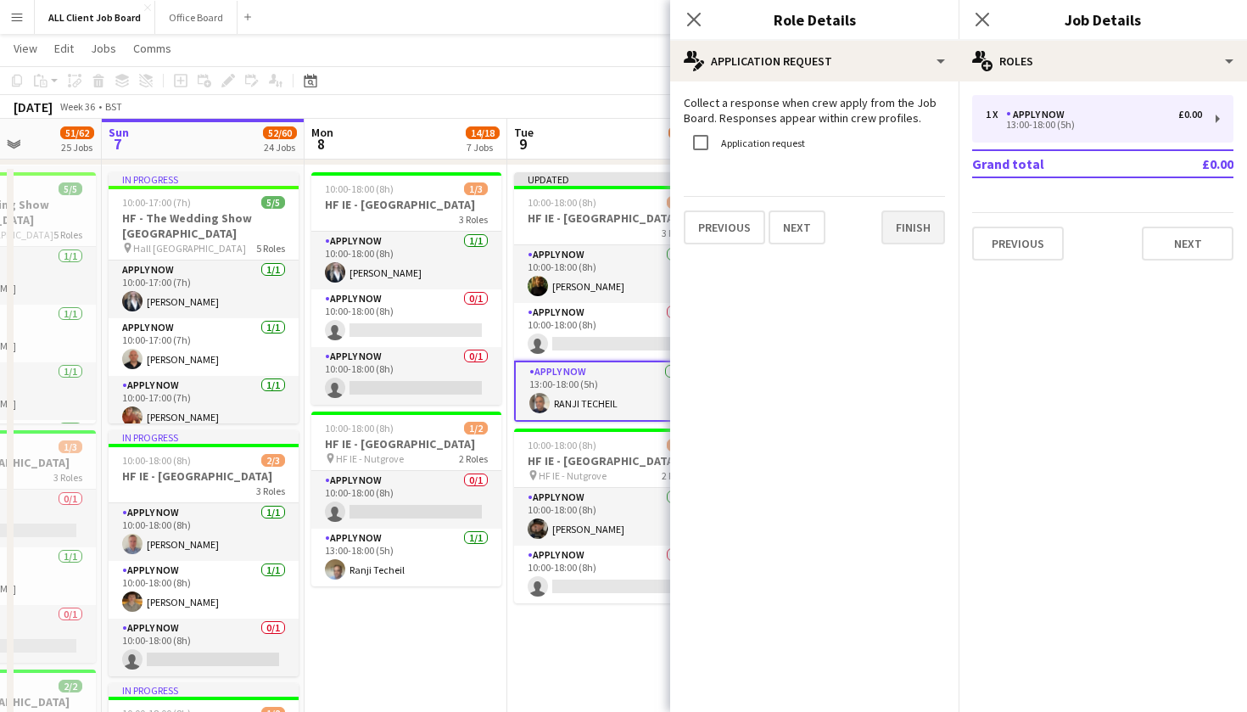
click at [881, 236] on button "Finish" at bounding box center [913, 227] width 64 height 34
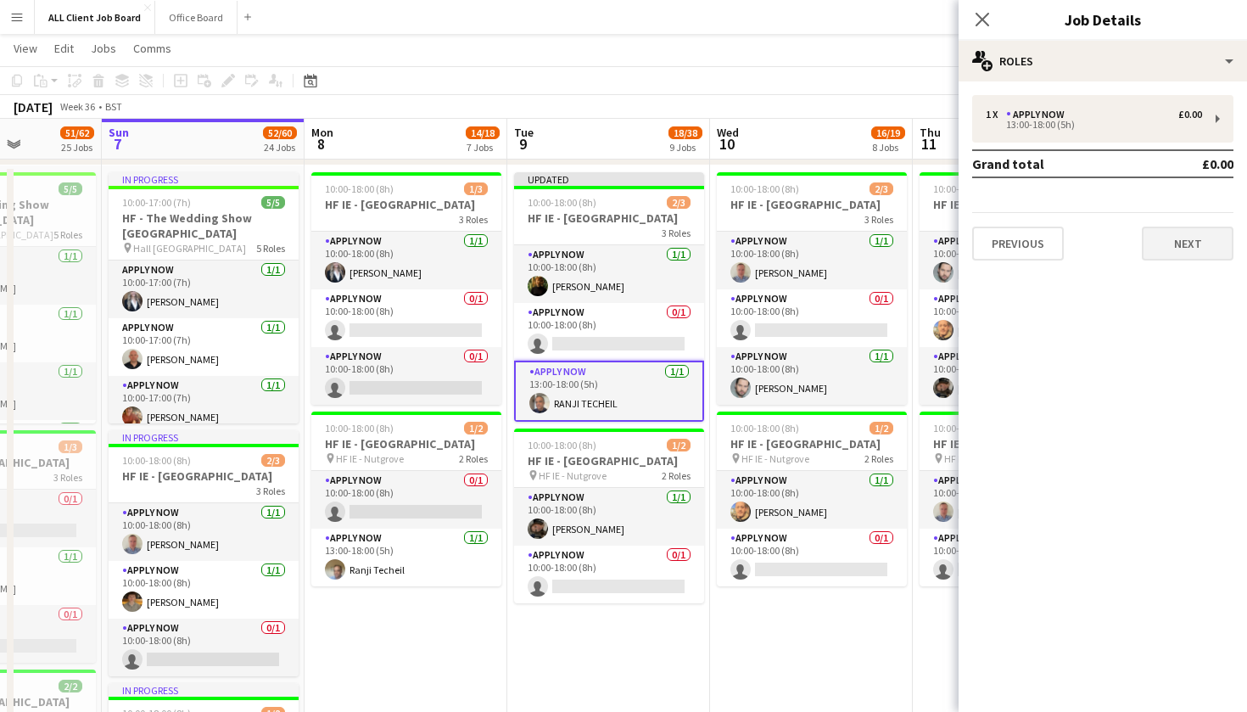
click at [1149, 246] on button "Next" at bounding box center [1188, 243] width 92 height 34
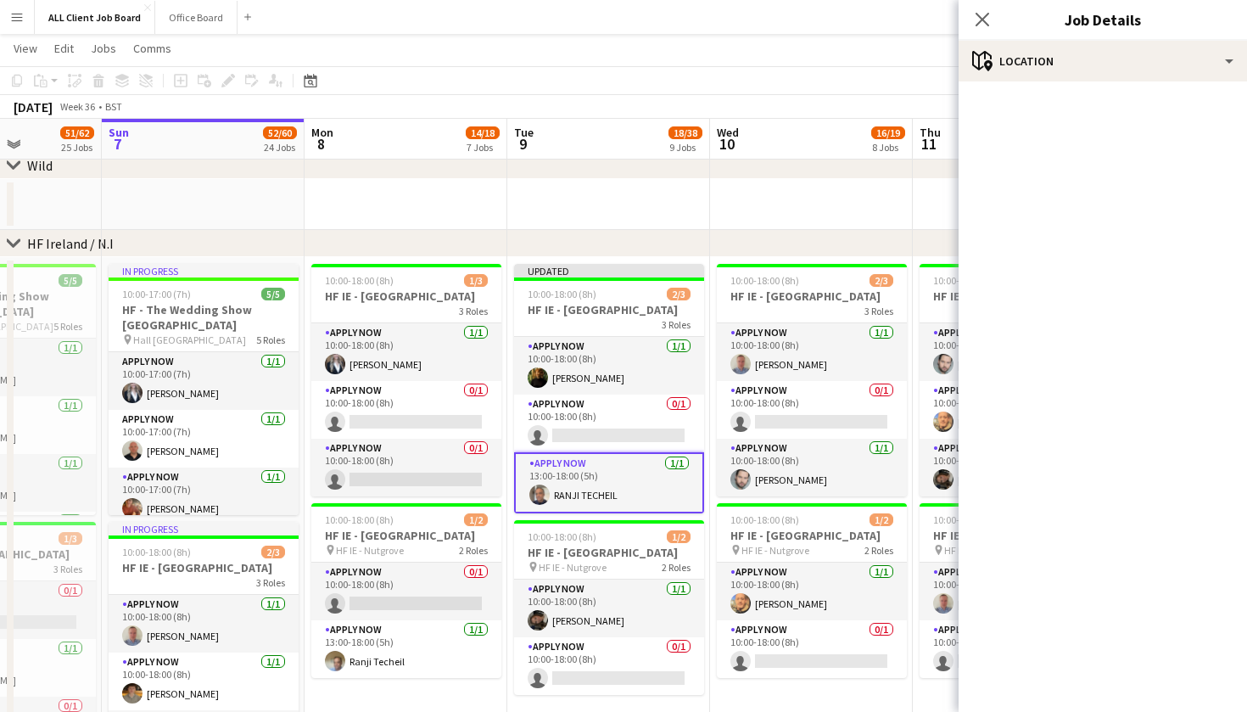
scroll to position [4348, 0]
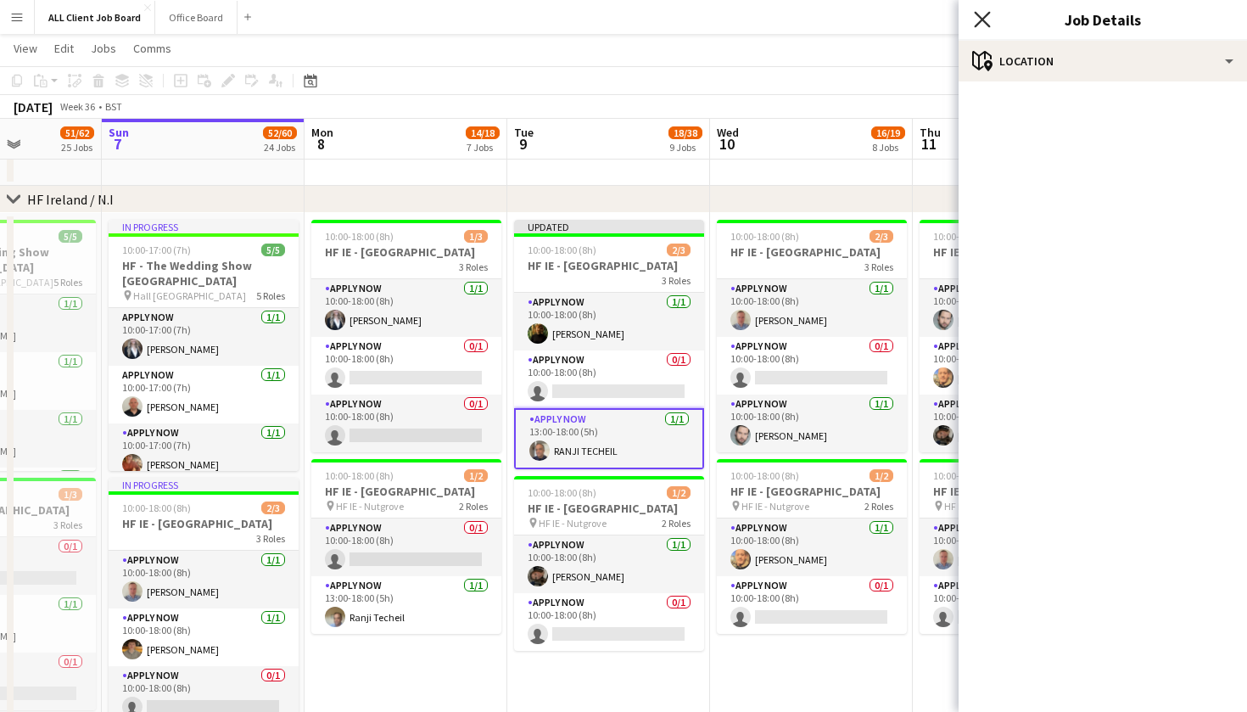
click at [985, 15] on icon "Close pop-in" at bounding box center [982, 19] width 16 height 16
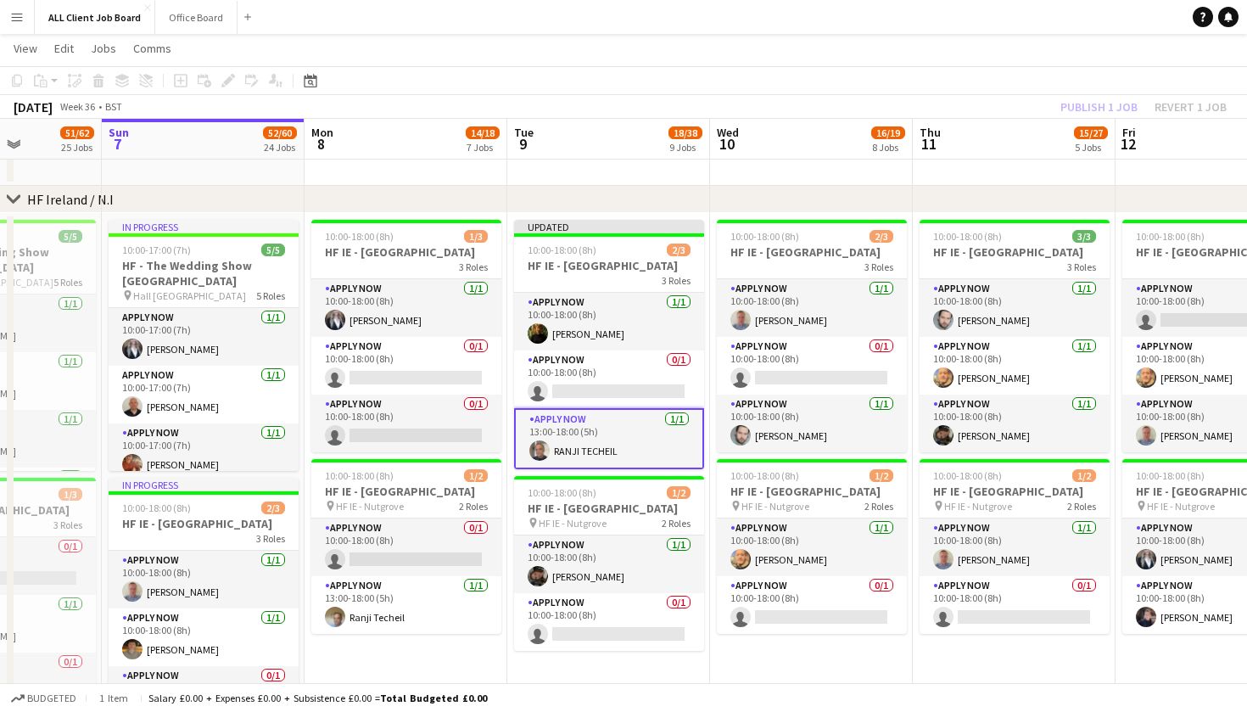
click at [945, 162] on app-date-cell at bounding box center [1014, 160] width 203 height 51
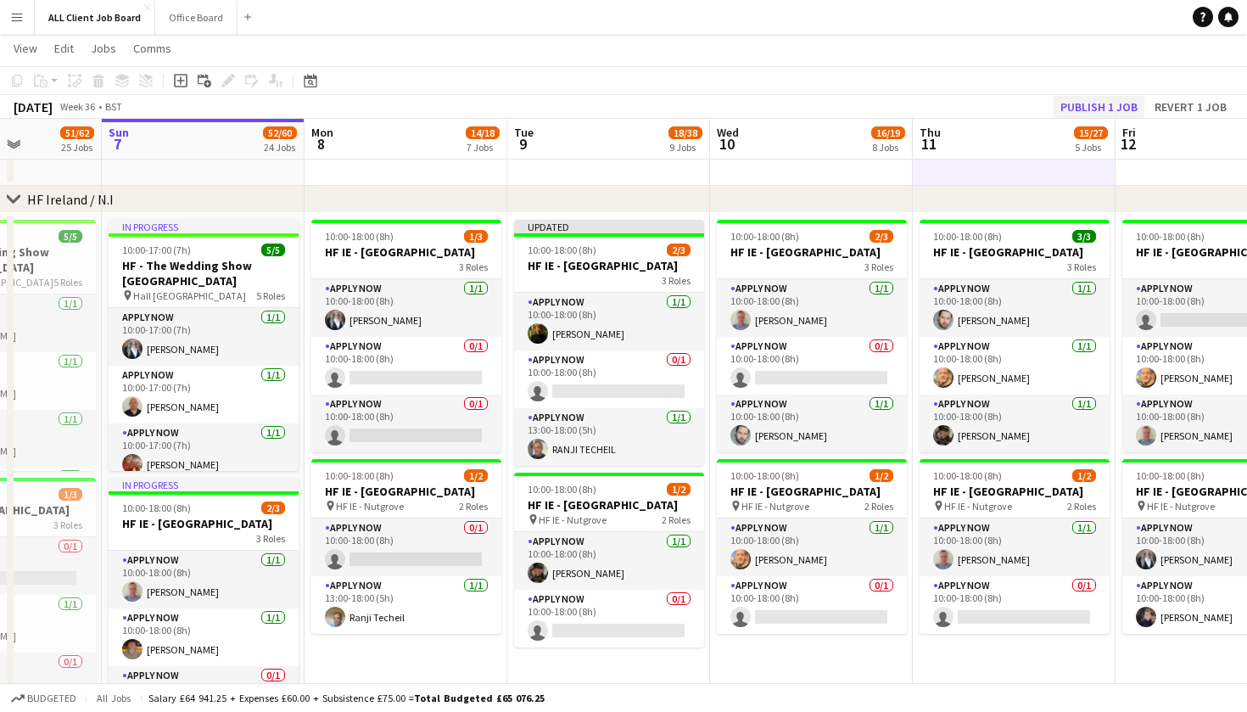
click at [1087, 98] on button "Publish 1 job" at bounding box center [1098, 107] width 91 height 22
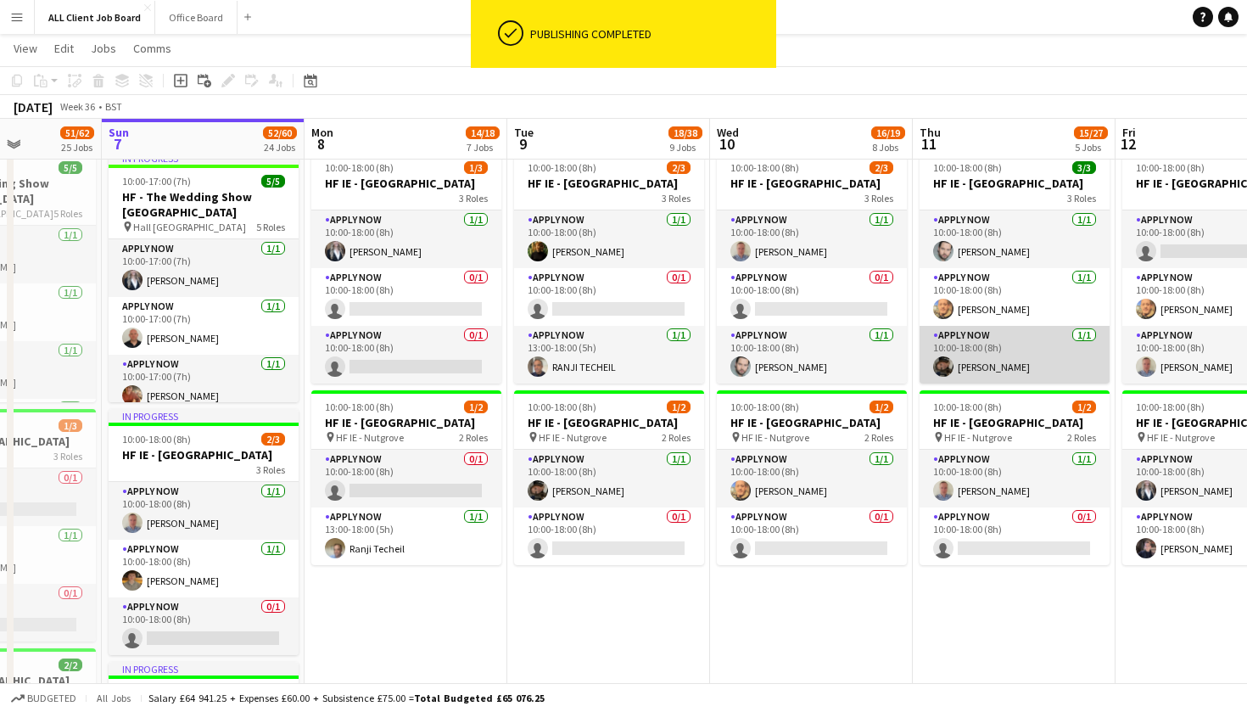
scroll to position [4416, 0]
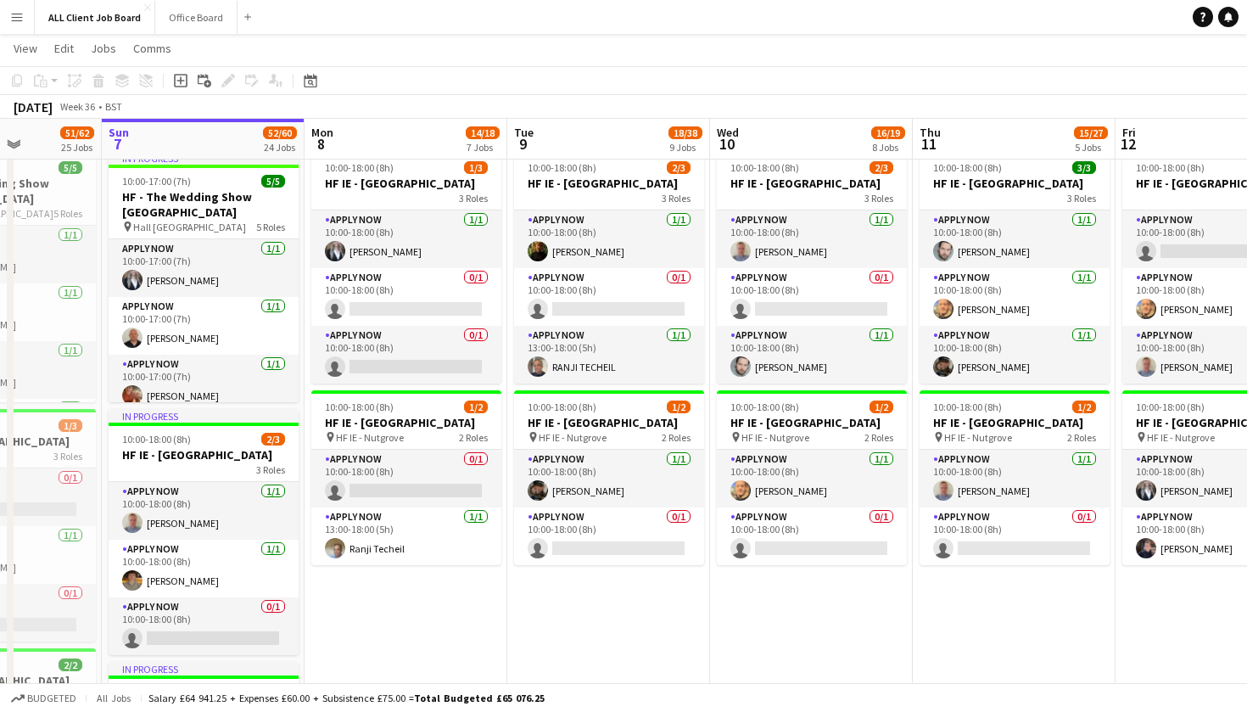
click at [1031, 3] on app-navbar "Menu Boards Boards Boards All jobs Status Workforce Workforce My Workforce Recr…" at bounding box center [623, 17] width 1247 height 34
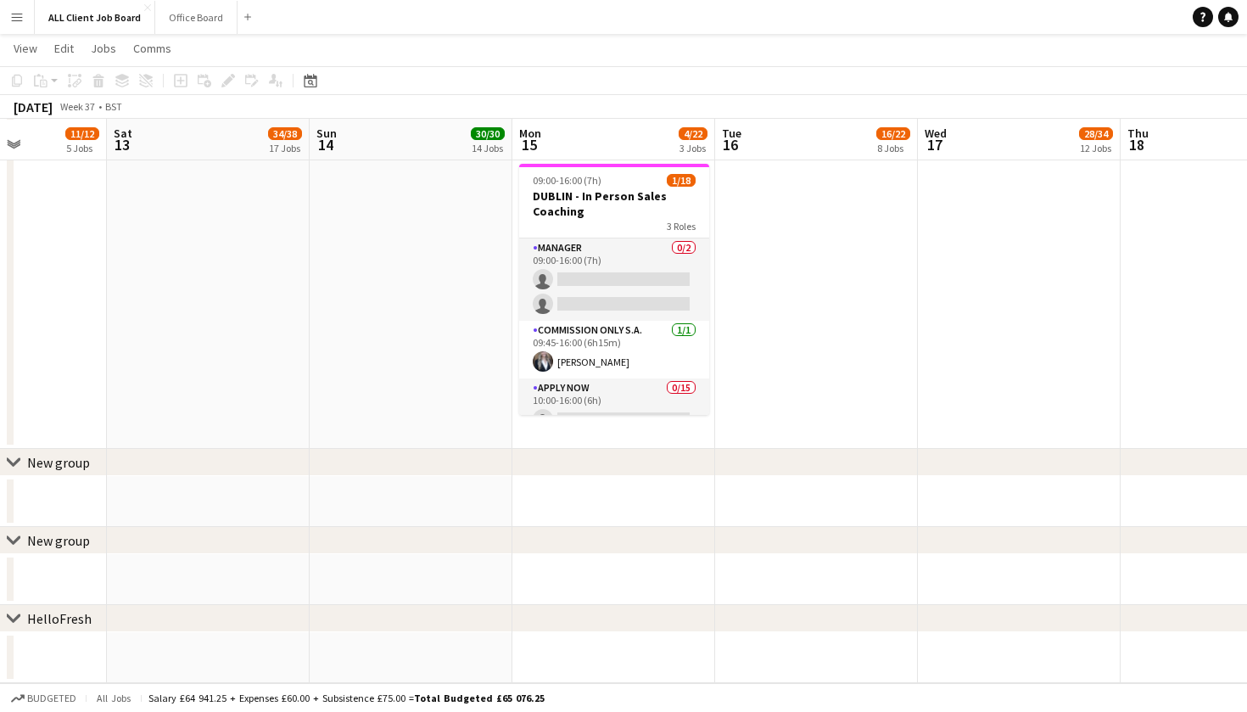
scroll to position [7969, 0]
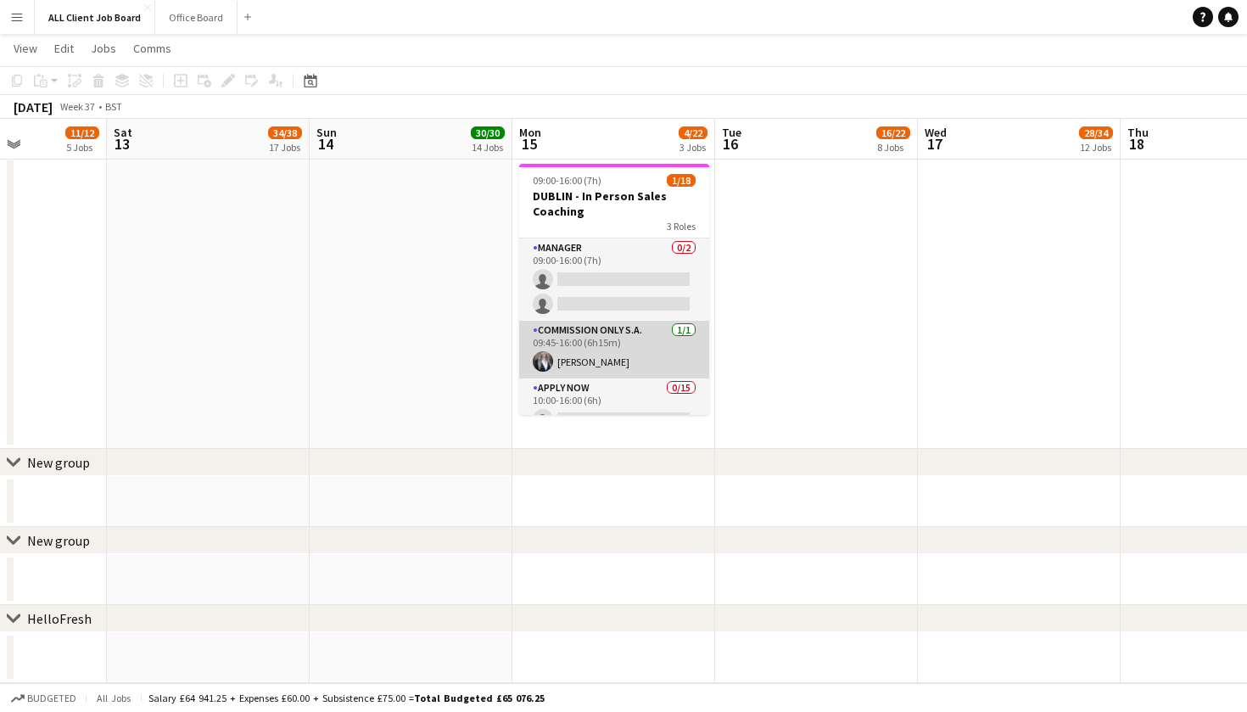
click at [594, 357] on app-card-role "Commission Only [DATE] 09:45-16:00 (6h15m) [PERSON_NAME]" at bounding box center [614, 350] width 190 height 58
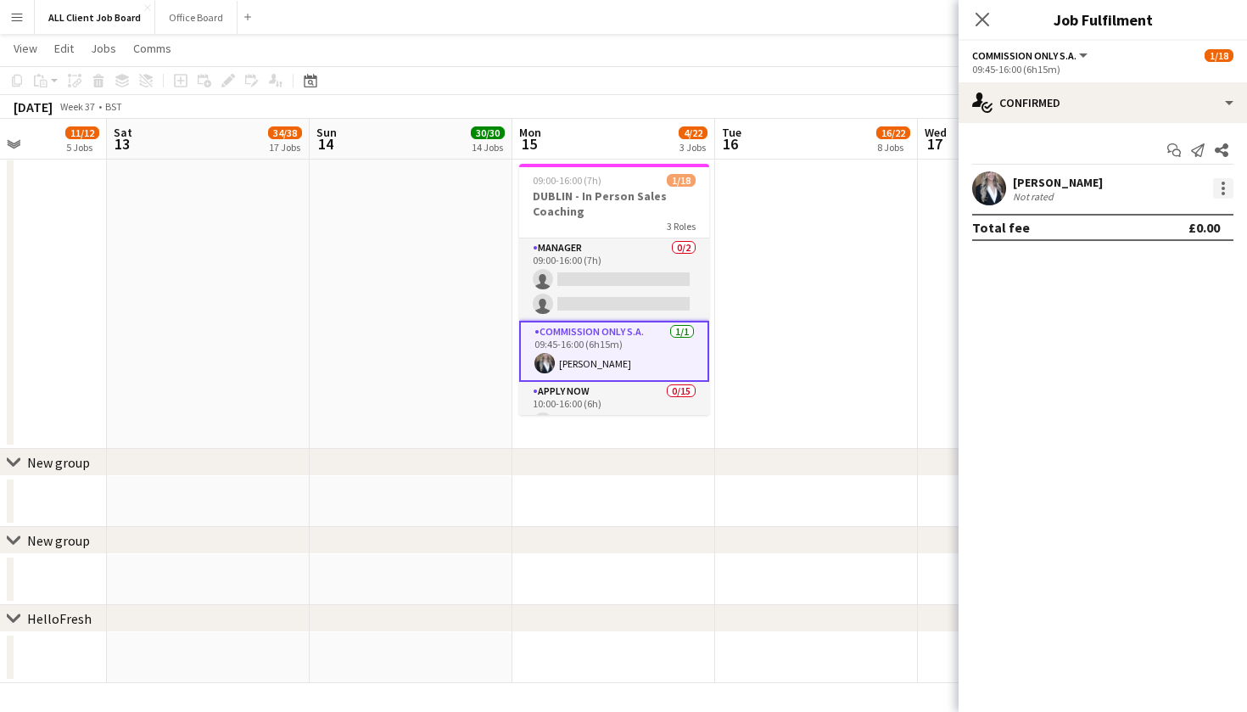
click at [1224, 183] on div at bounding box center [1222, 183] width 3 height 3
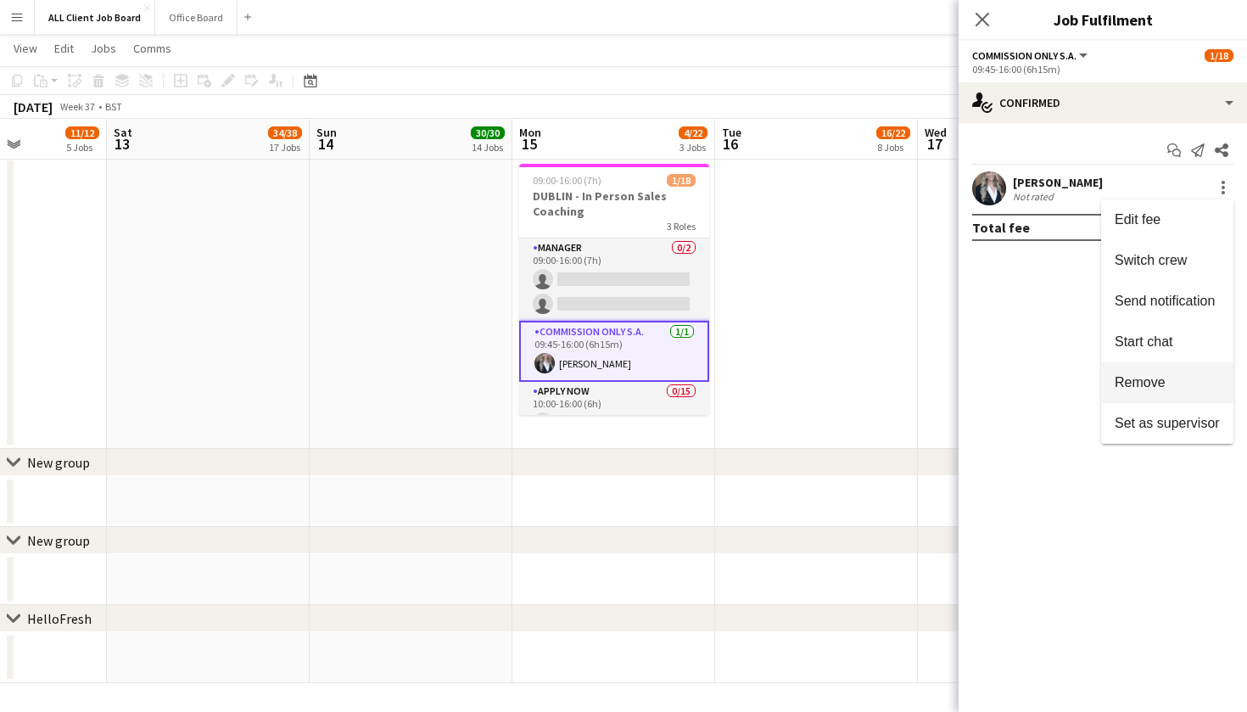
click at [1167, 391] on button "Remove" at bounding box center [1167, 382] width 132 height 41
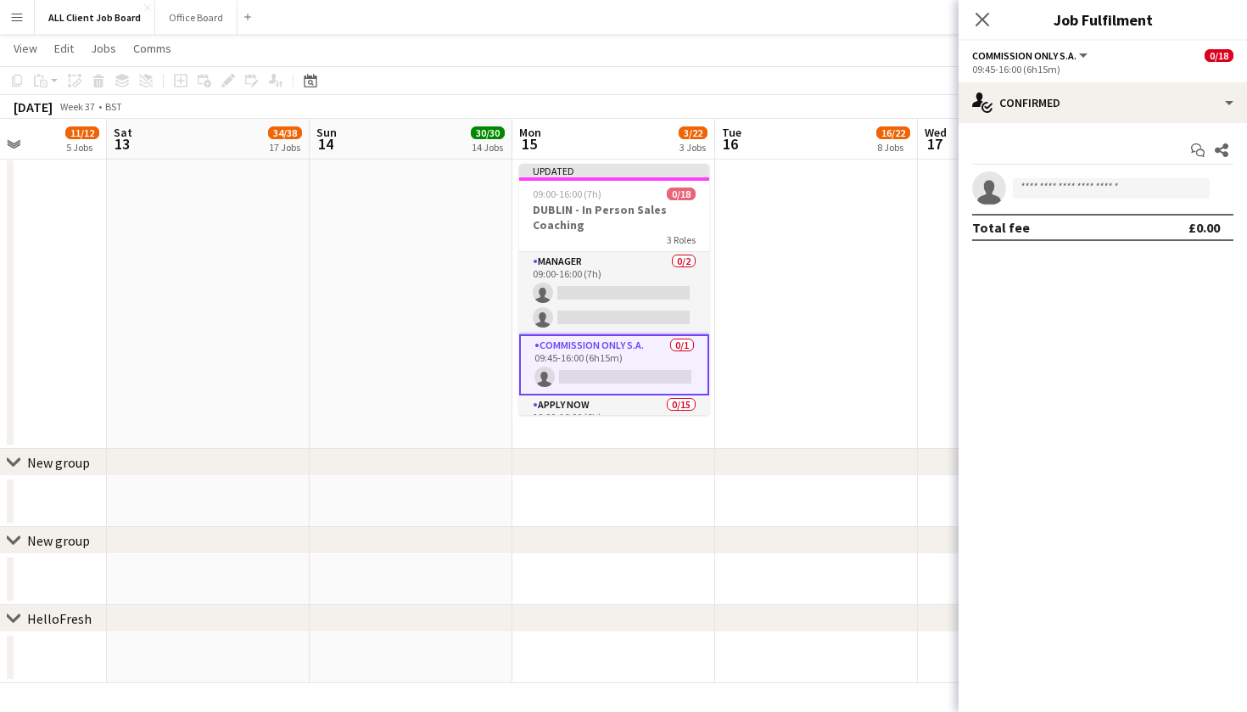
click at [995, 28] on div "Close pop-in" at bounding box center [981, 19] width 47 height 39
click at [988, 28] on app-icon "Close pop-in" at bounding box center [982, 20] width 25 height 25
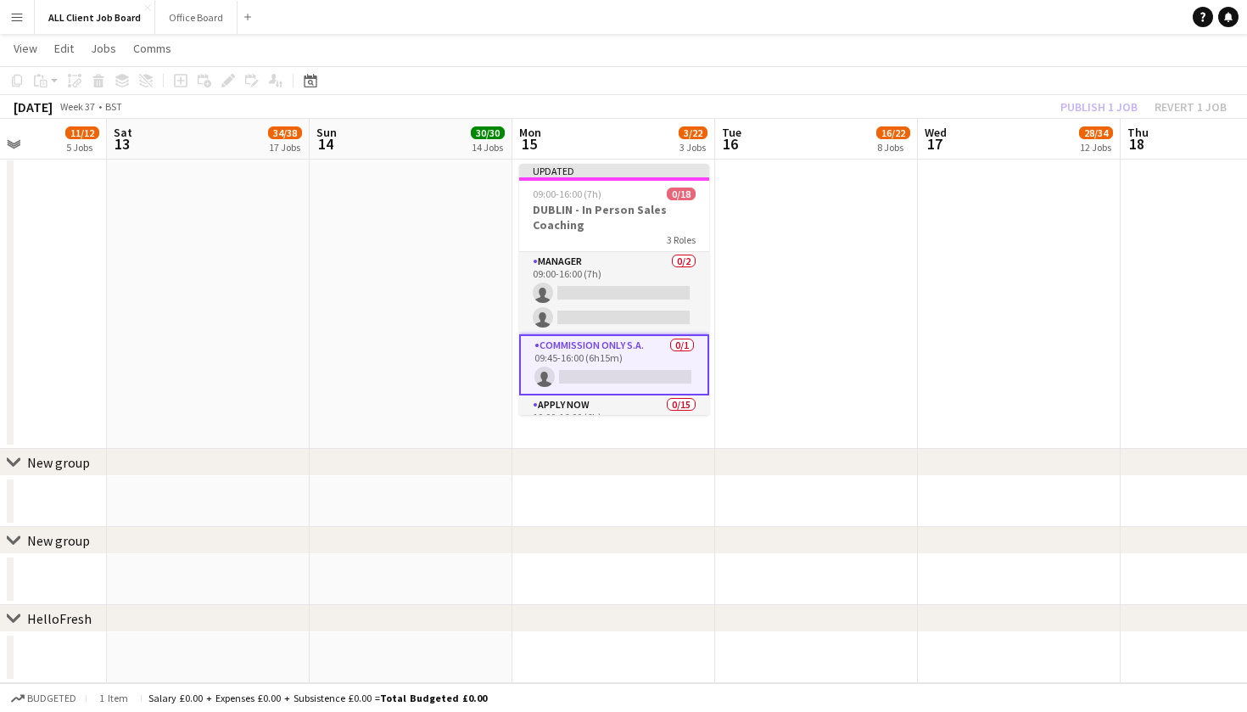
click at [1098, 55] on app-page-menu "View Day view expanded Day view collapsed Month view Date picker Jump to [DATE]…" at bounding box center [623, 50] width 1247 height 32
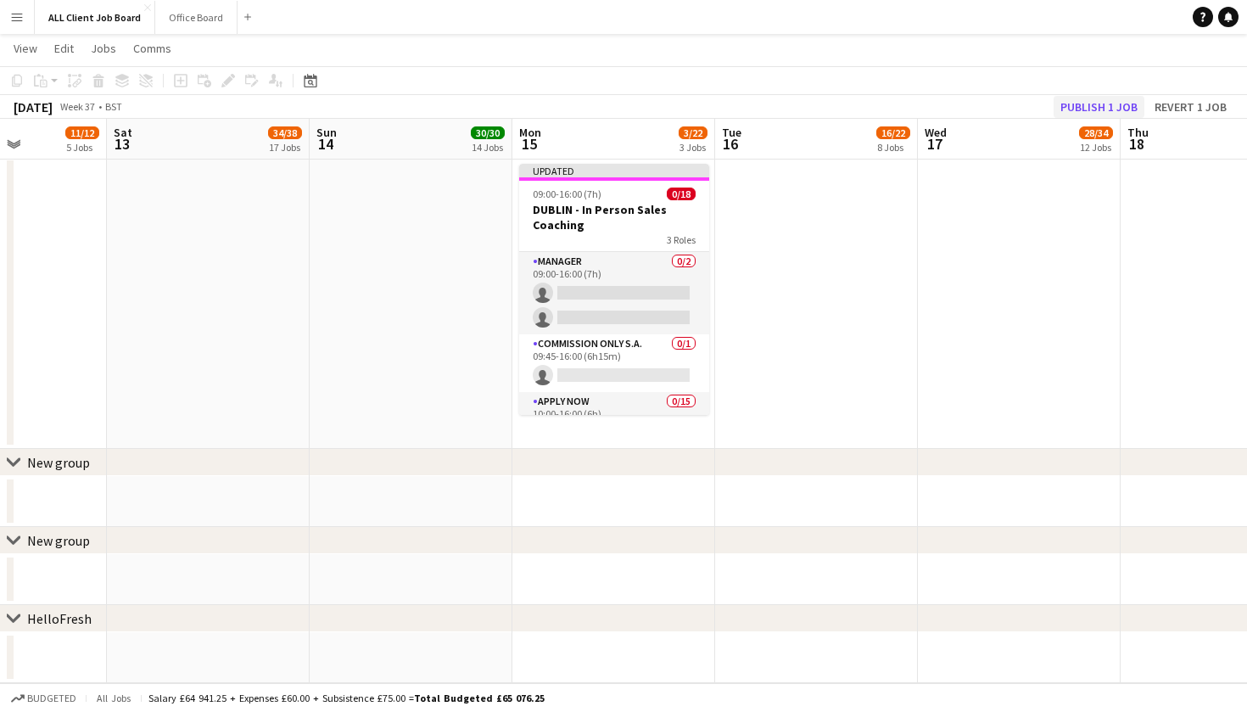
click at [1081, 107] on button "Publish 1 job" at bounding box center [1098, 107] width 91 height 22
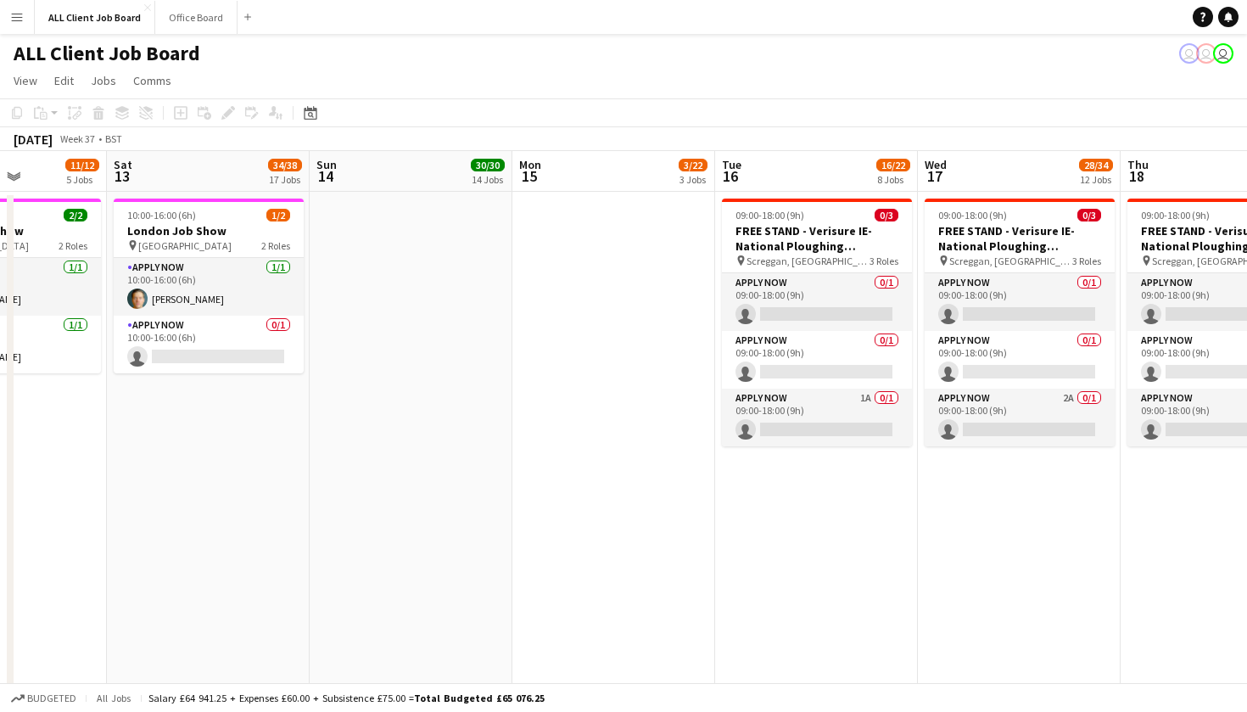
scroll to position [0, 0]
